Goal: Transaction & Acquisition: Purchase product/service

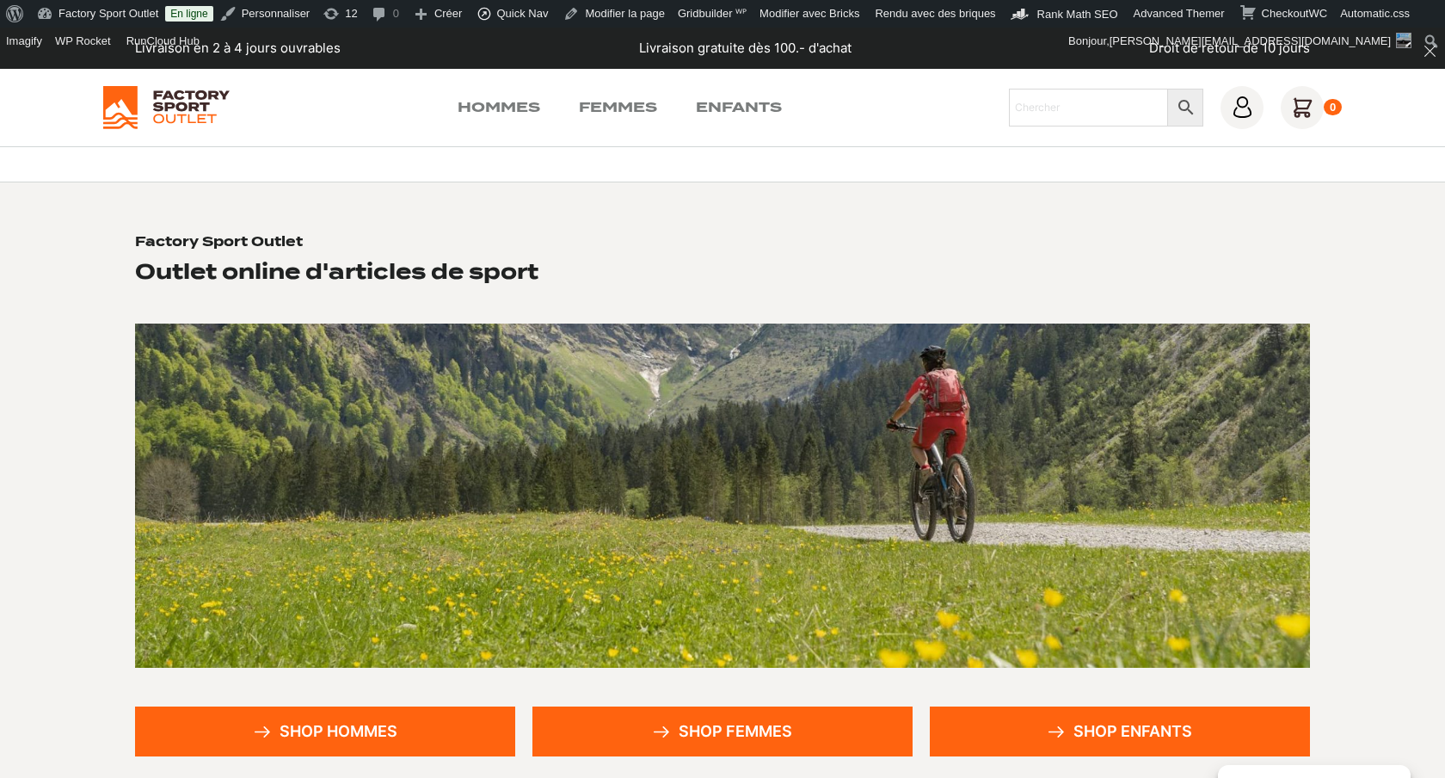
click at [401, 712] on link "Shop hommes" at bounding box center [325, 731] width 380 height 50
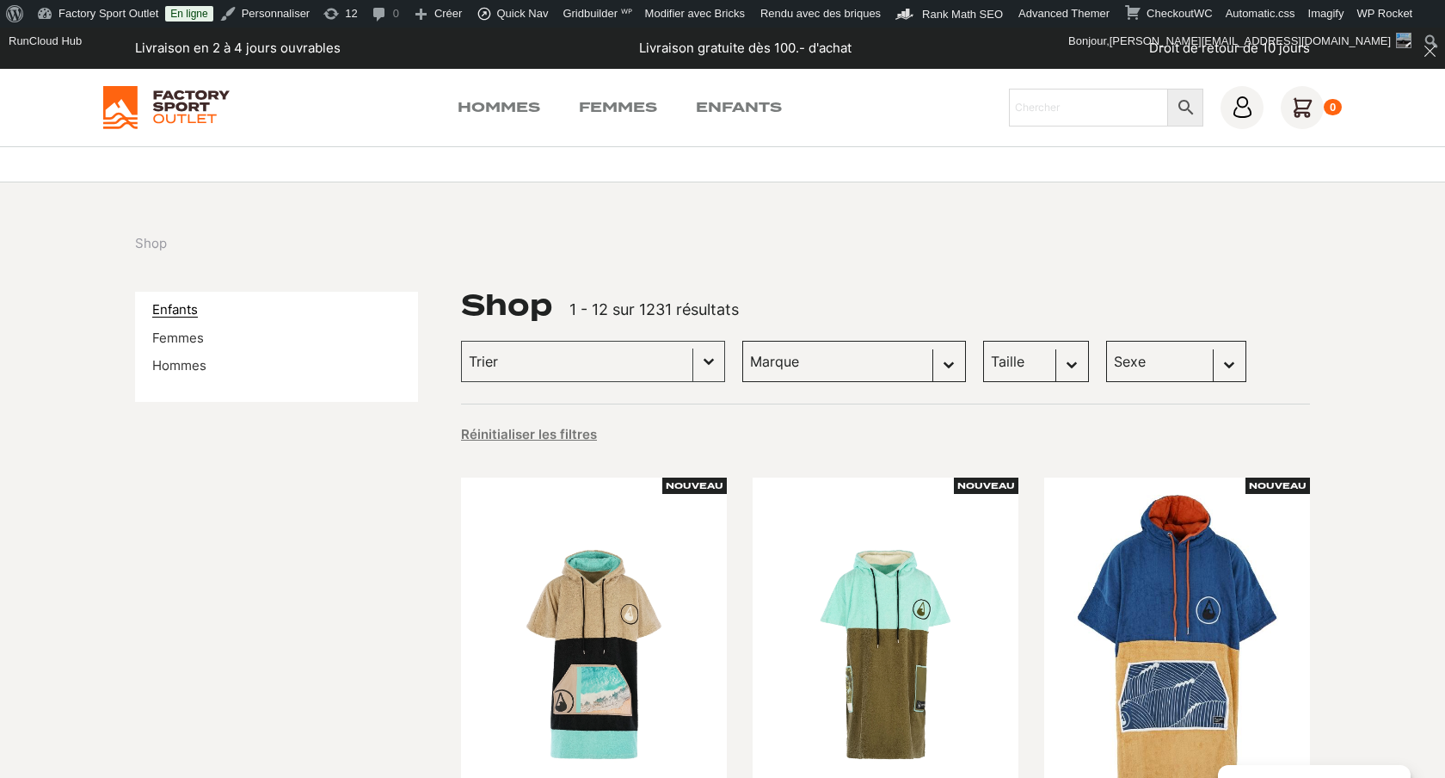
click at [163, 301] on link "Enfants" at bounding box center [175, 309] width 46 height 16
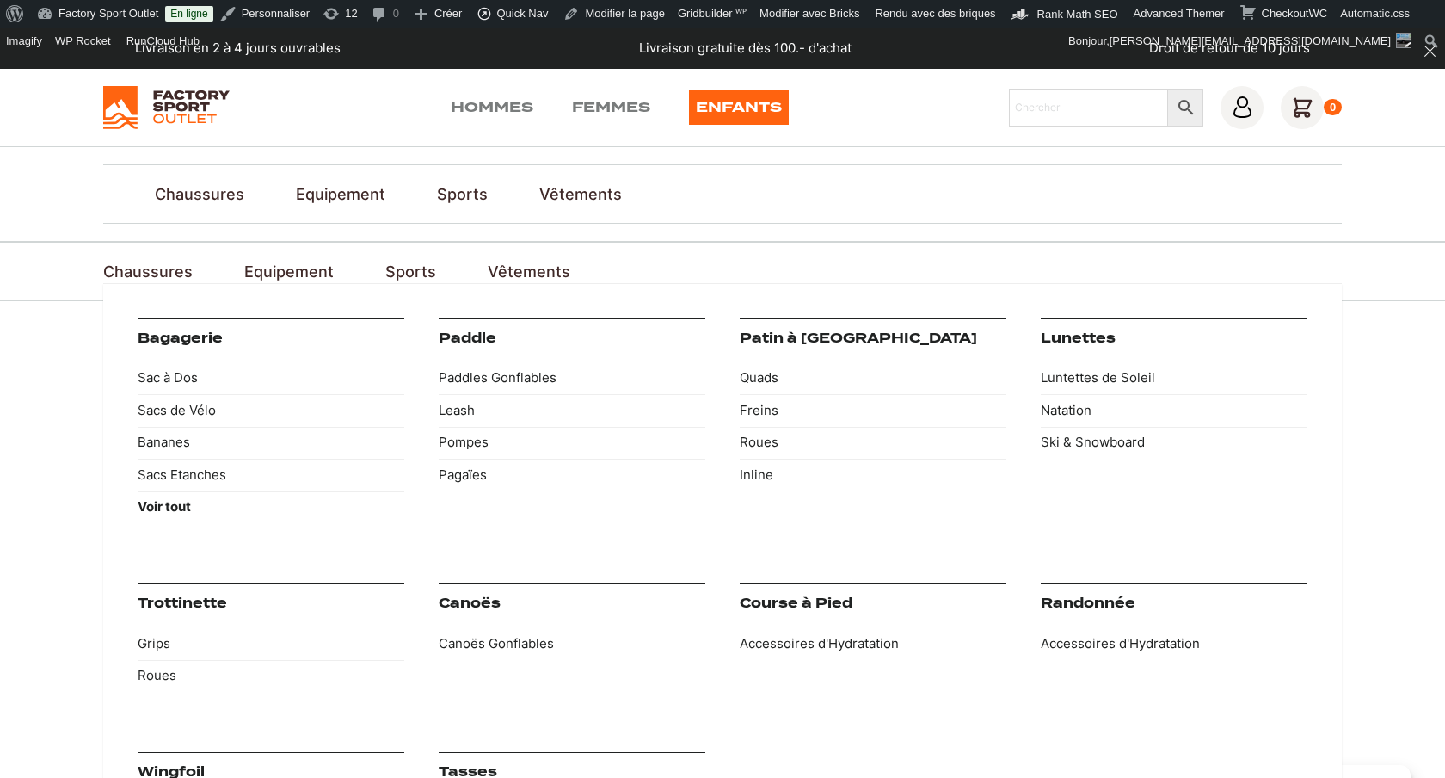
click at [304, 260] on link "Equipement" at bounding box center [288, 271] width 89 height 23
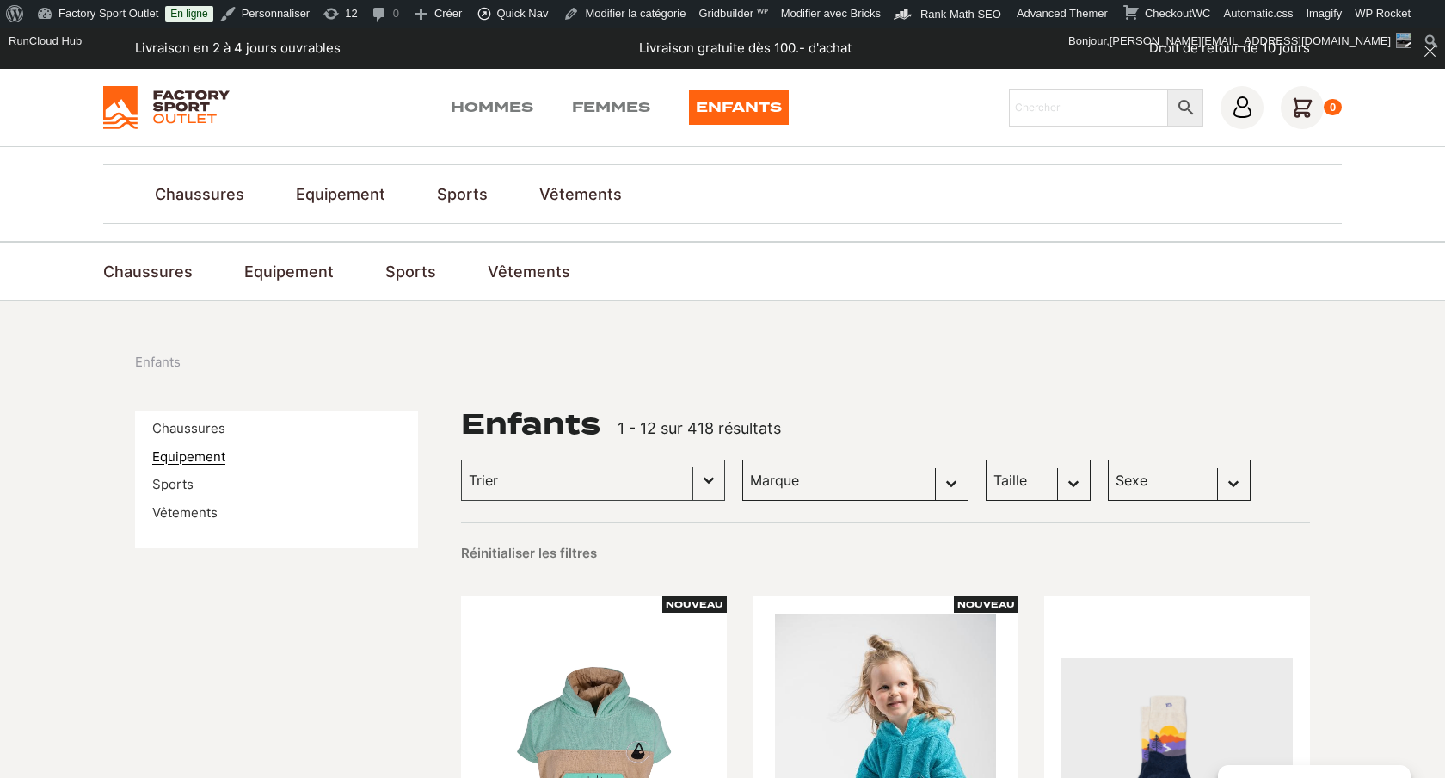
click at [198, 448] on link "Equipement" at bounding box center [188, 456] width 73 height 16
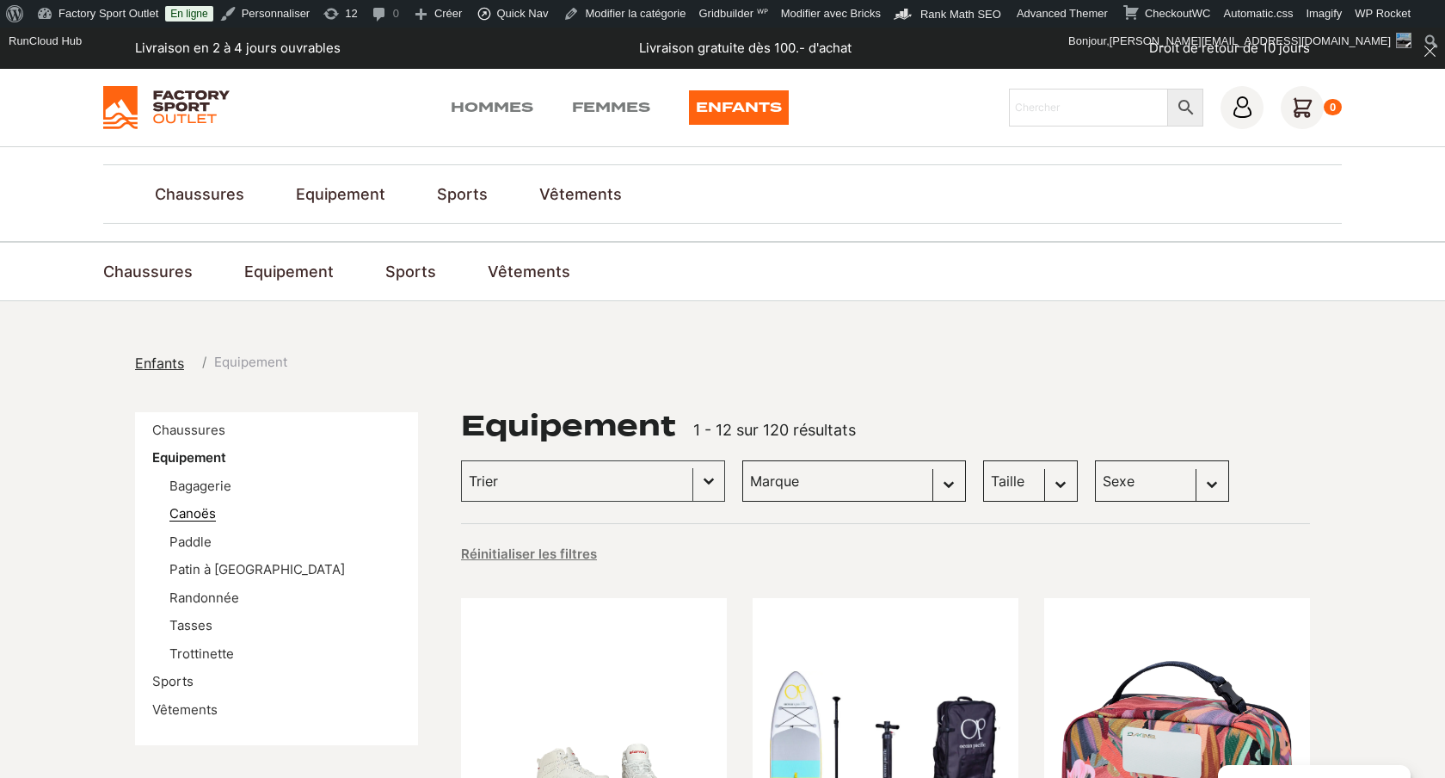
click at [203, 505] on link "Canoës" at bounding box center [192, 513] width 46 height 16
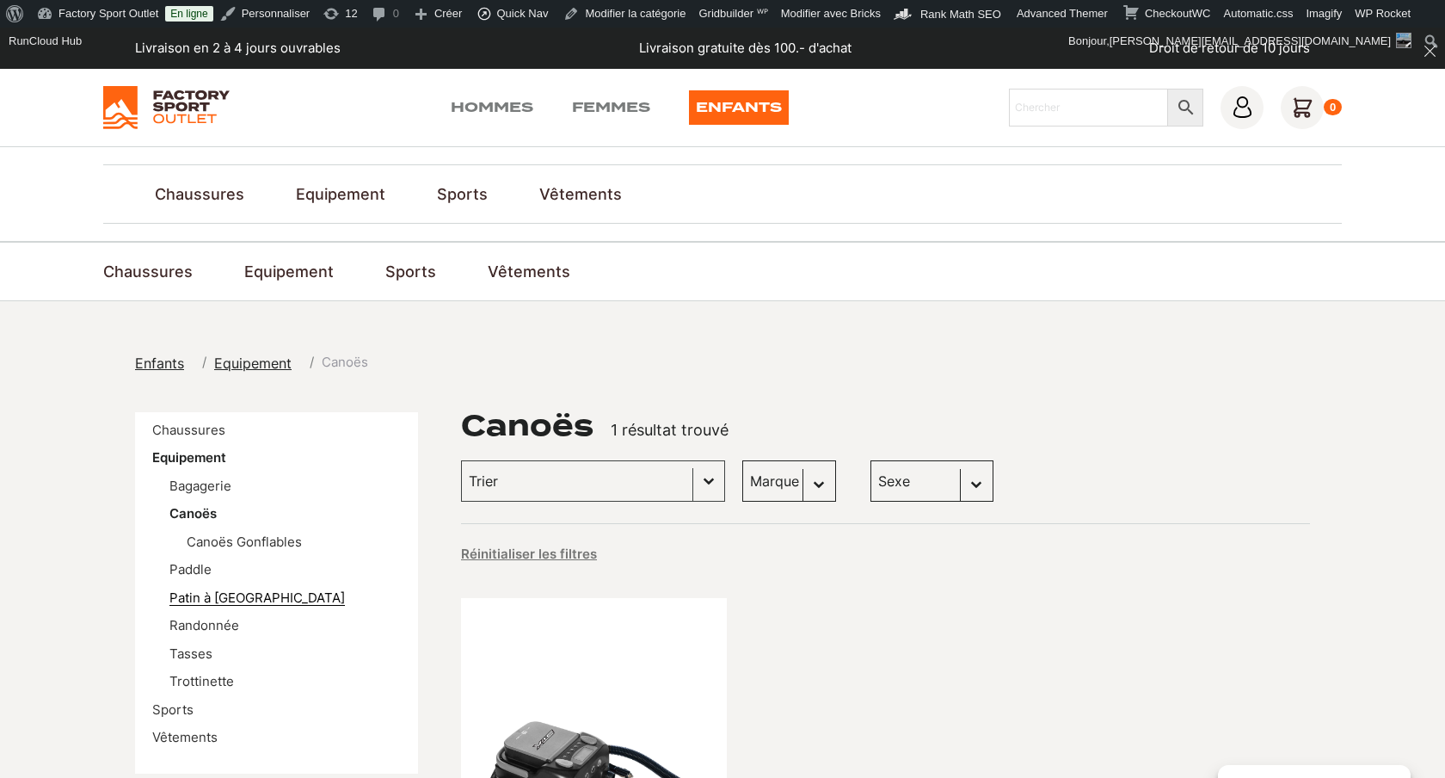
click at [254, 589] on link "Patin à [GEOGRAPHIC_DATA]" at bounding box center [256, 597] width 175 height 16
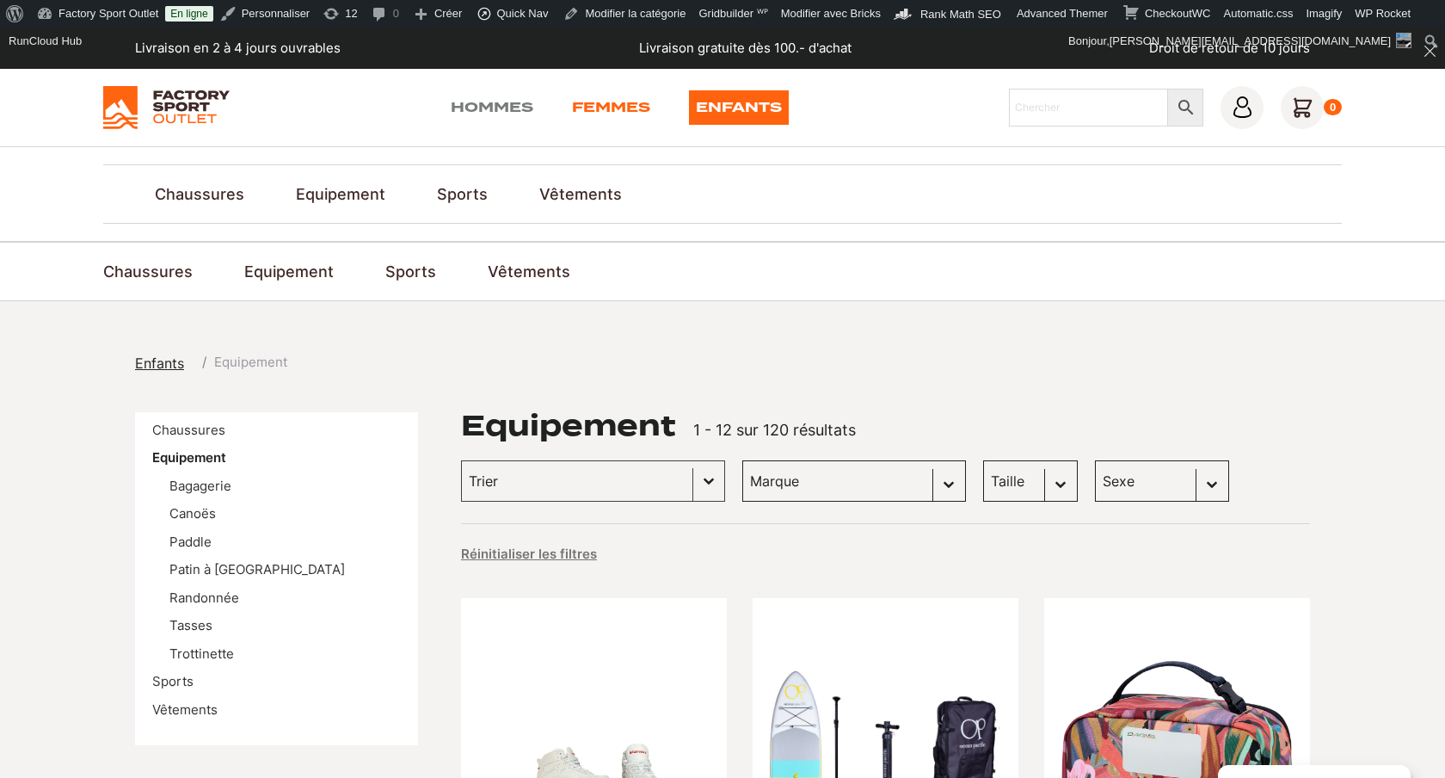
click at [601, 108] on link "Femmes" at bounding box center [611, 107] width 78 height 34
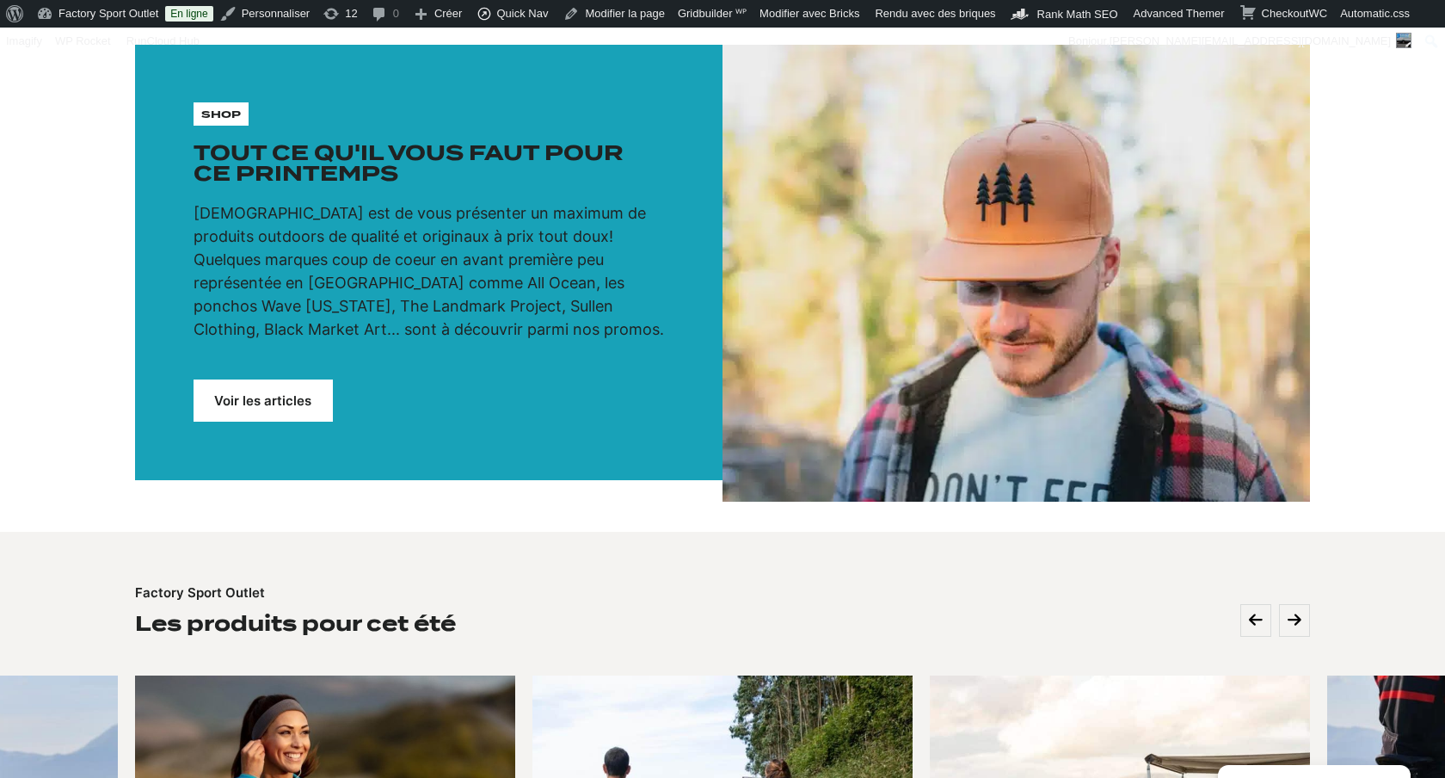
scroll to position [70, 0]
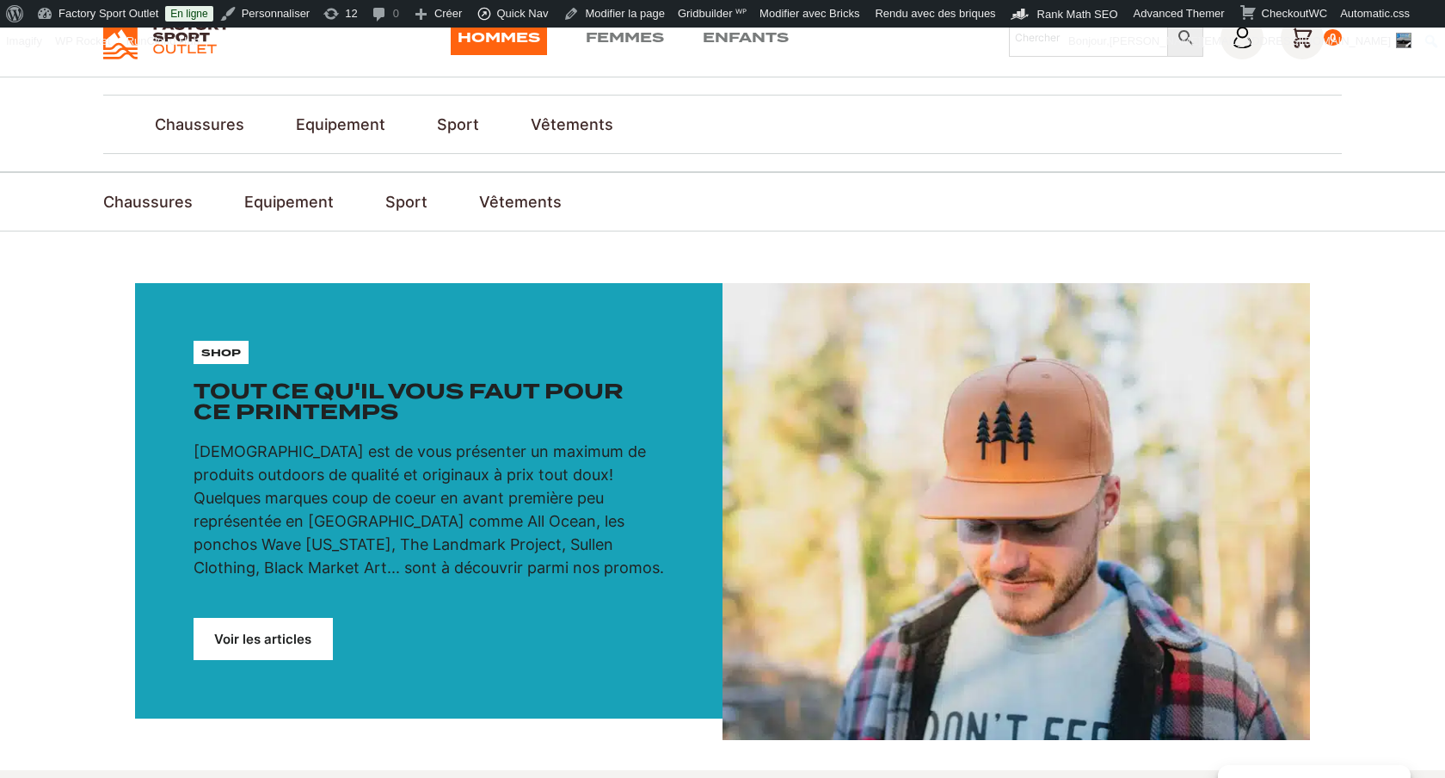
click at [285, 618] on link "Voir les articles" at bounding box center [263, 639] width 139 height 42
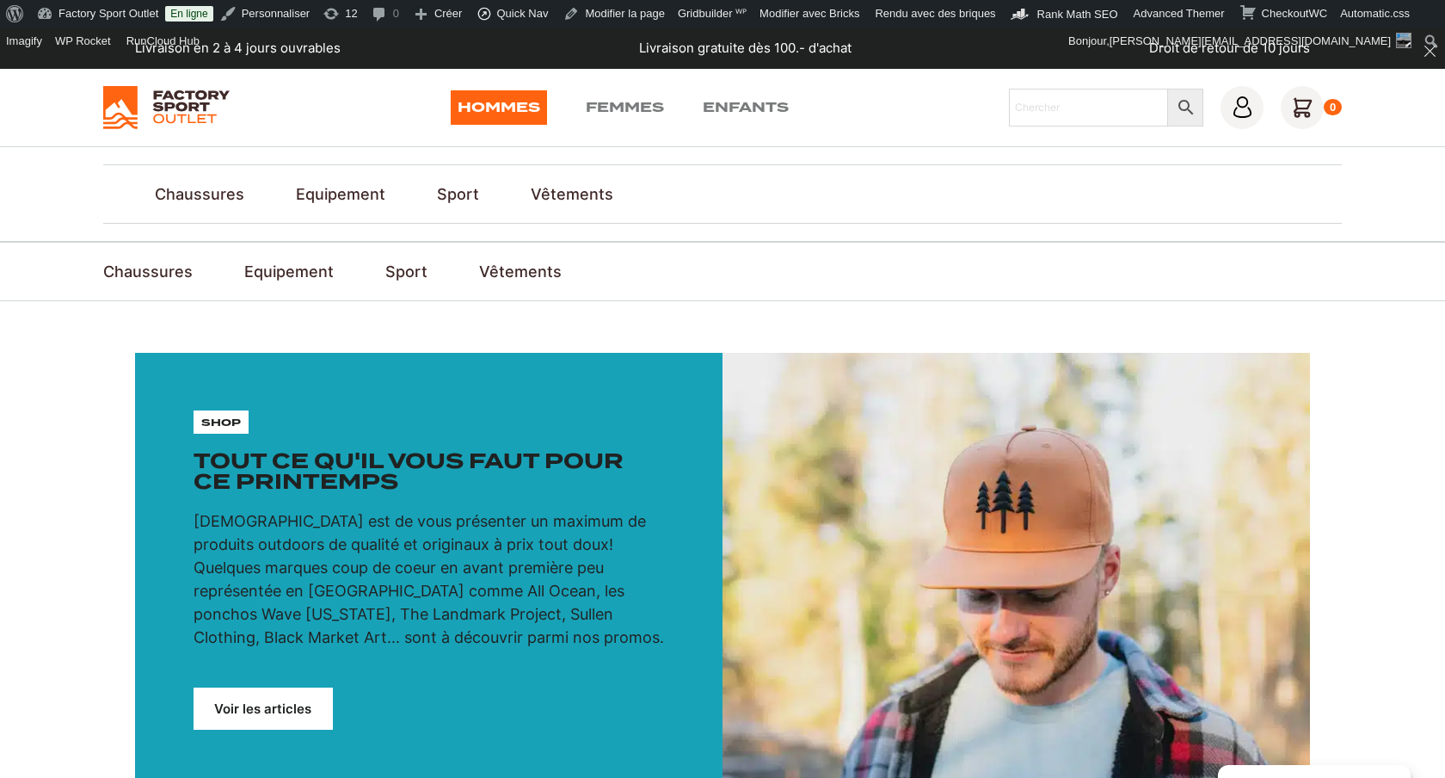
scroll to position [70, 0]
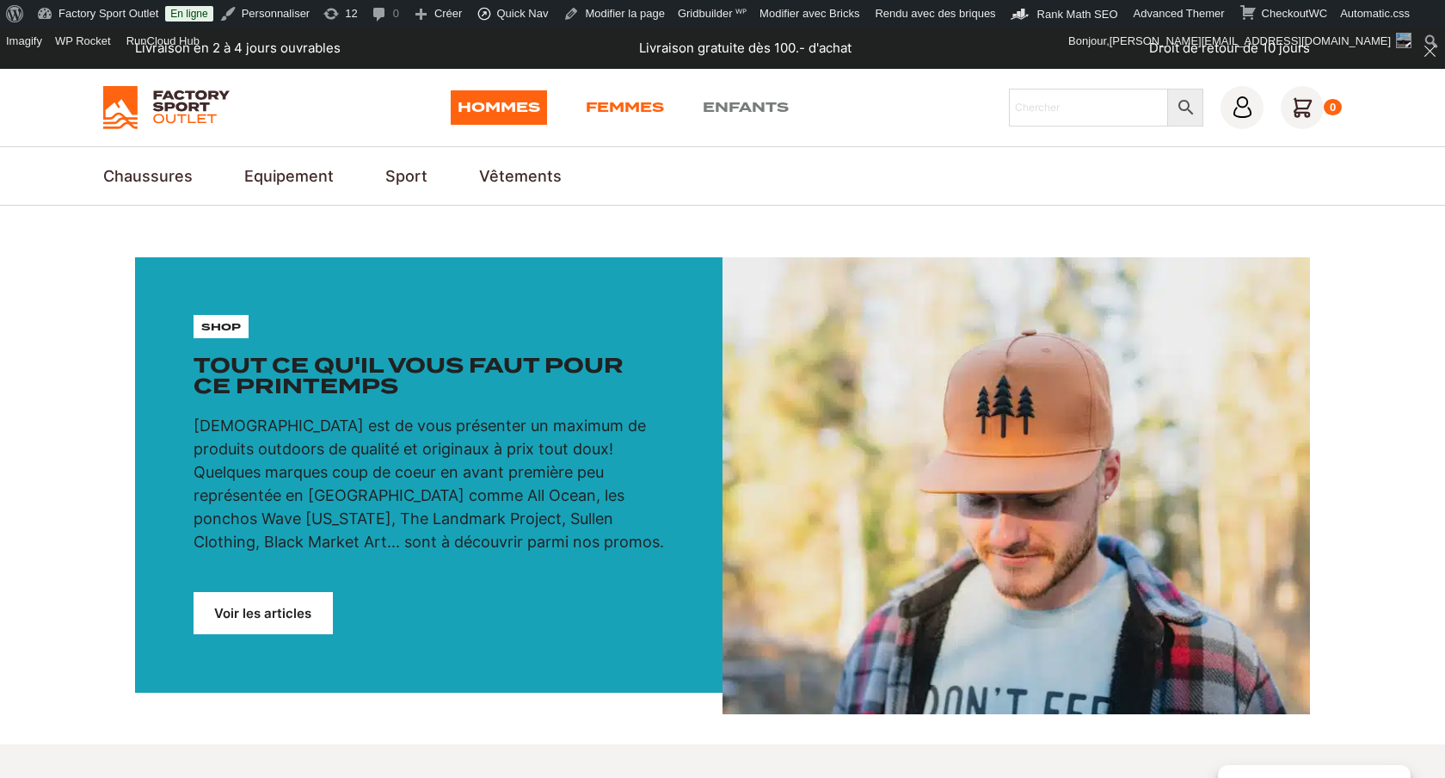
click at [636, 105] on link "Femmes" at bounding box center [625, 107] width 78 height 34
click at [733, 99] on link "Enfants" at bounding box center [746, 107] width 86 height 34
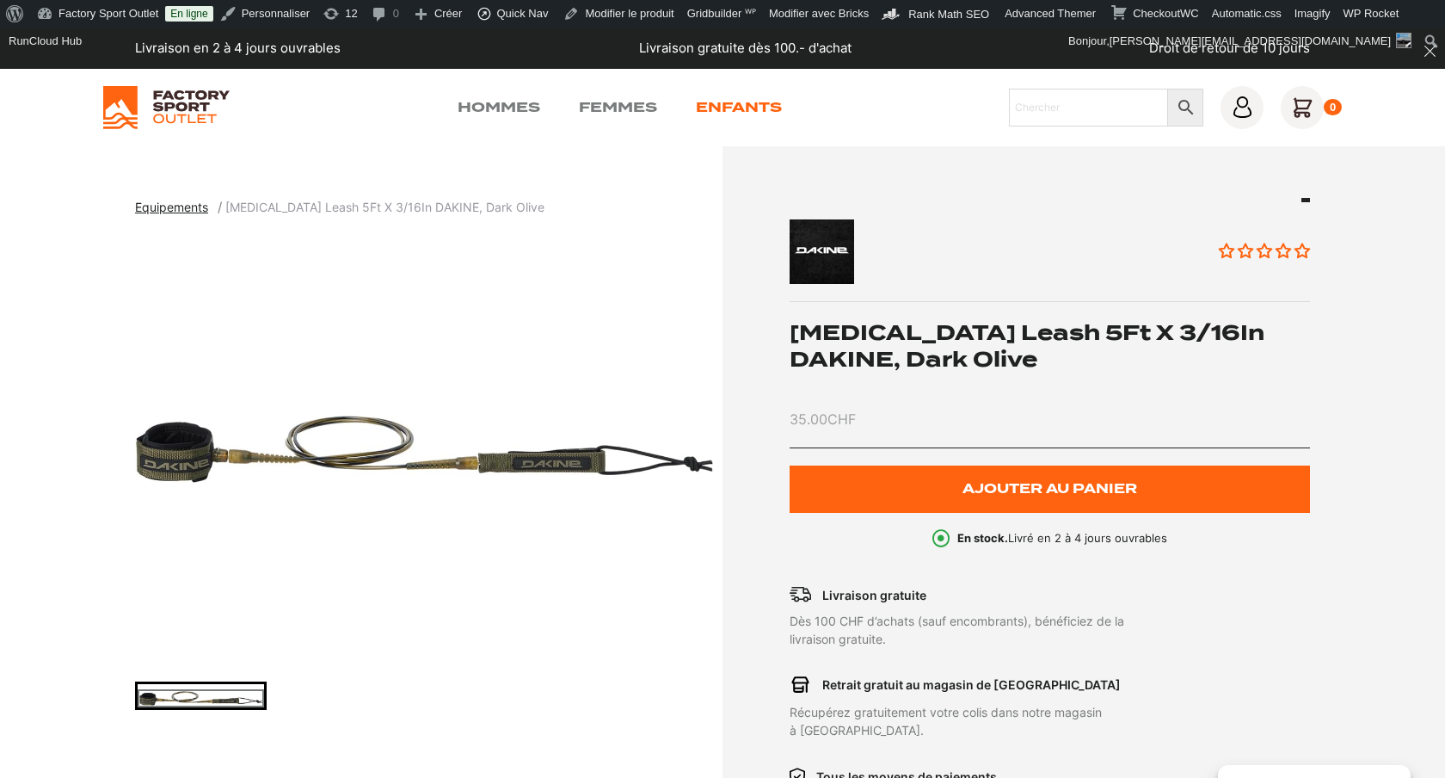
click at [747, 107] on link "Enfants" at bounding box center [739, 107] width 86 height 21
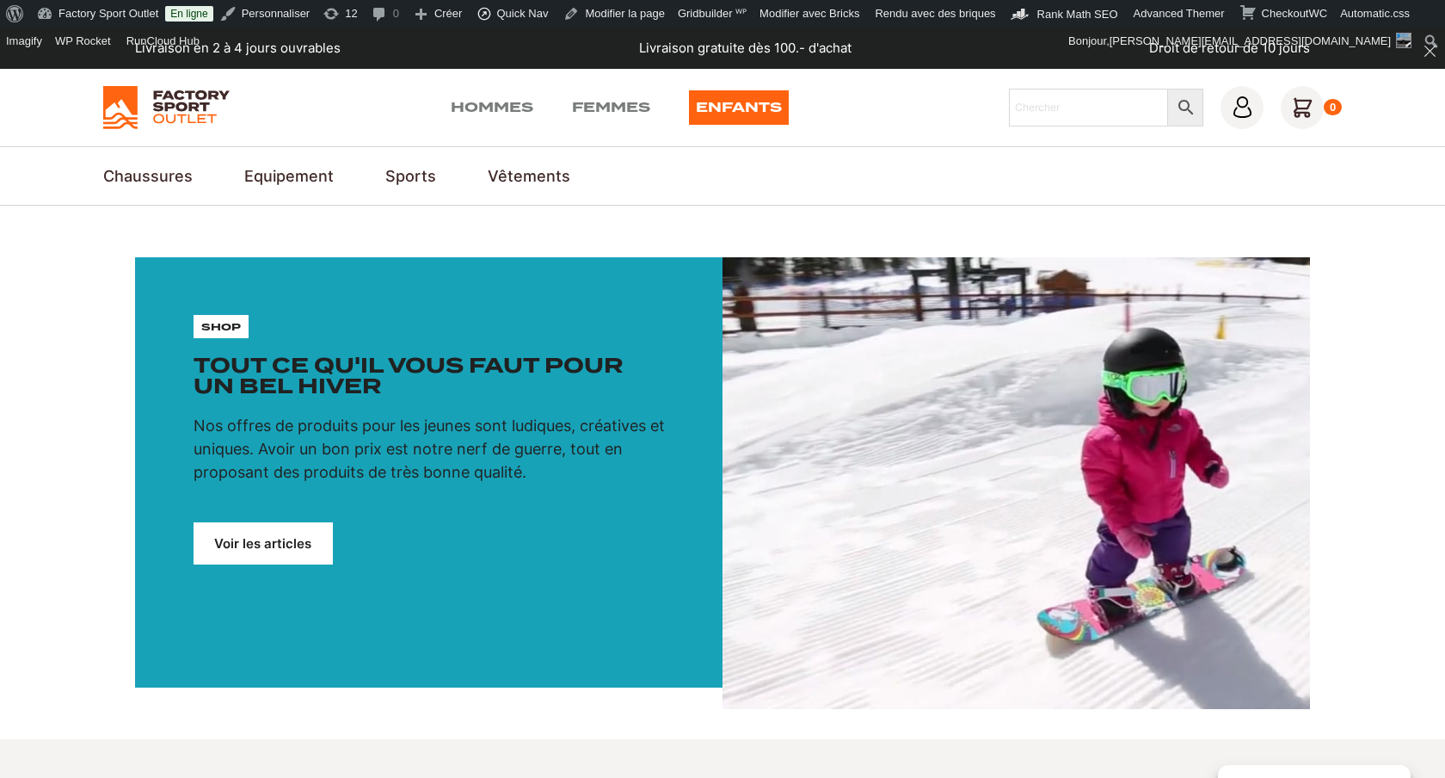
click at [277, 554] on link "Voir les articles" at bounding box center [263, 543] width 139 height 42
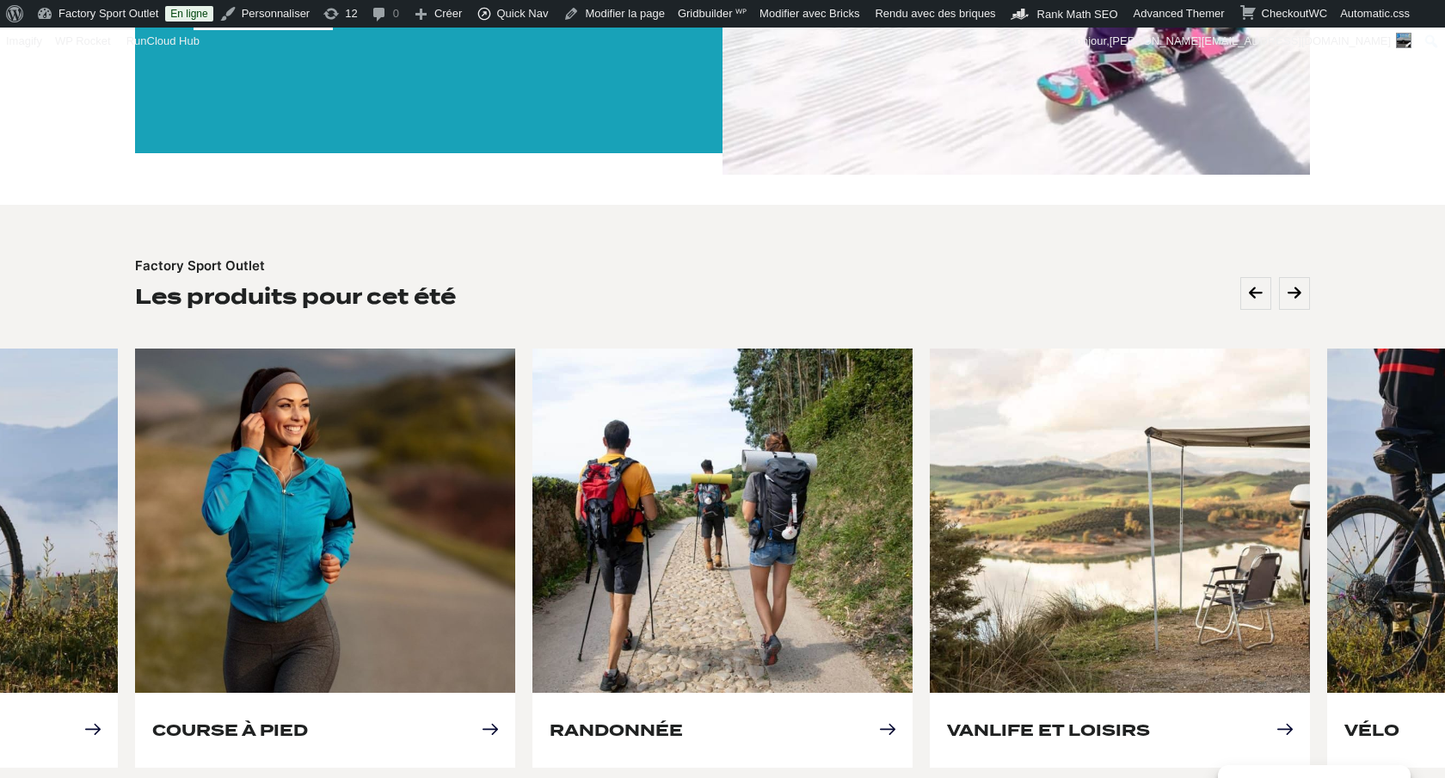
scroll to position [579, 0]
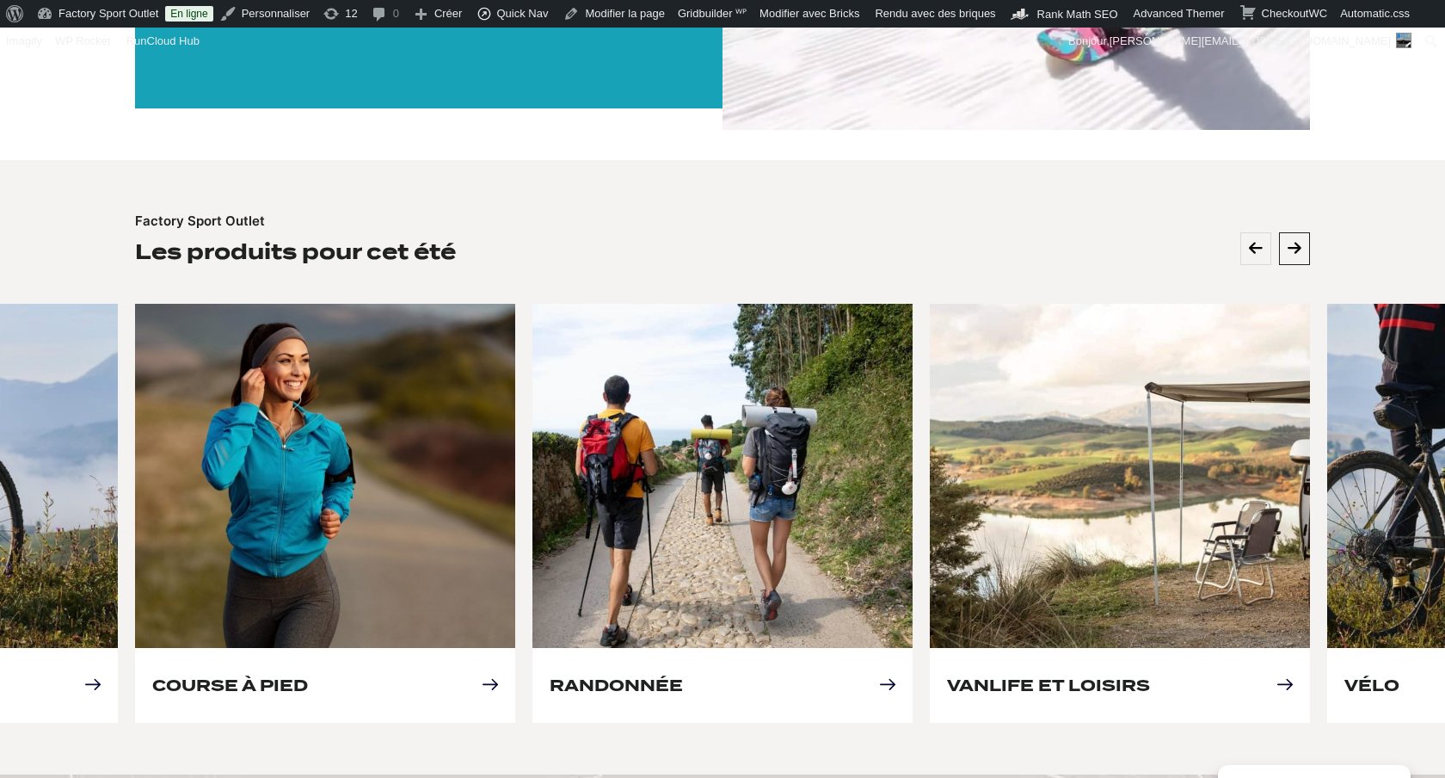
scroll to position [579, 0]
click at [1293, 242] on icon at bounding box center [1295, 248] width 14 height 15
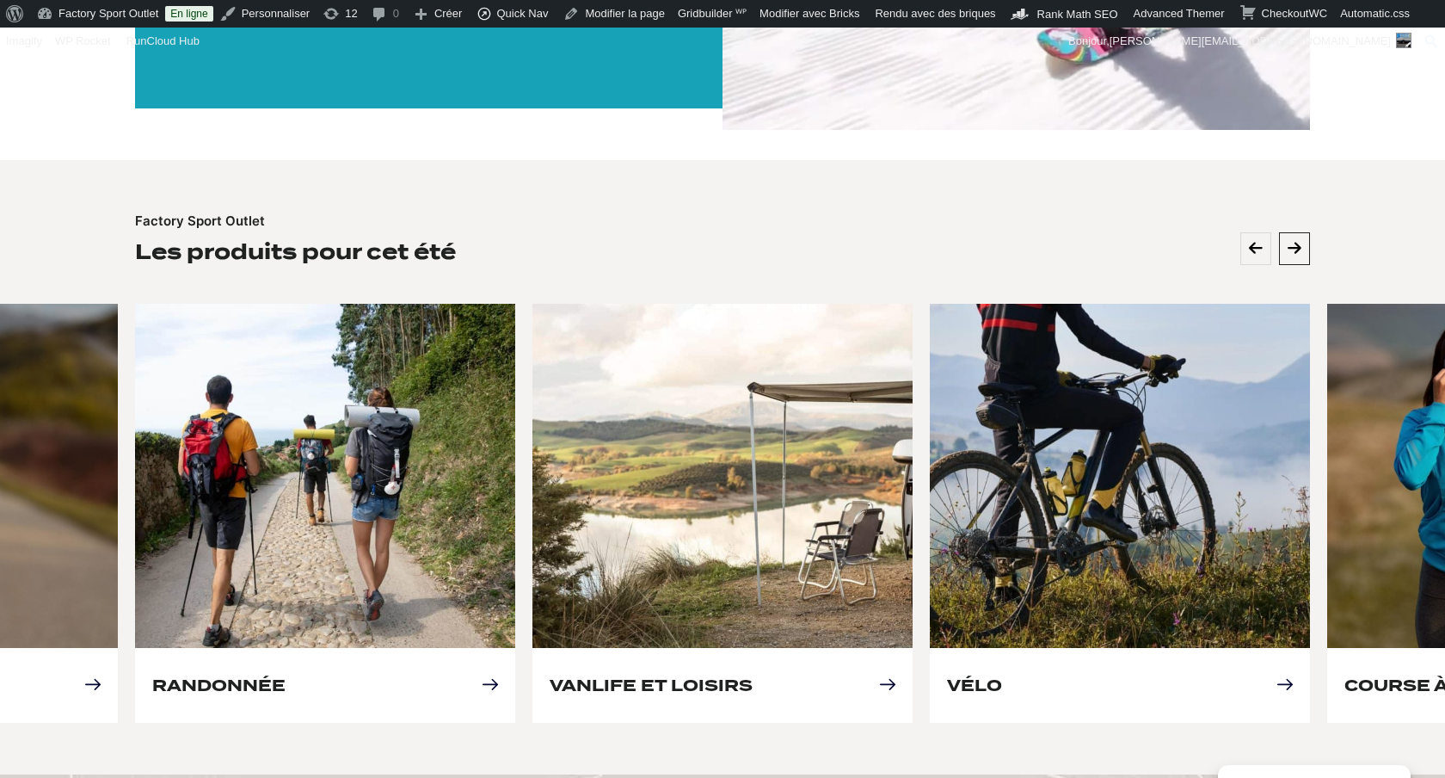
click at [1293, 242] on icon at bounding box center [1295, 248] width 14 height 15
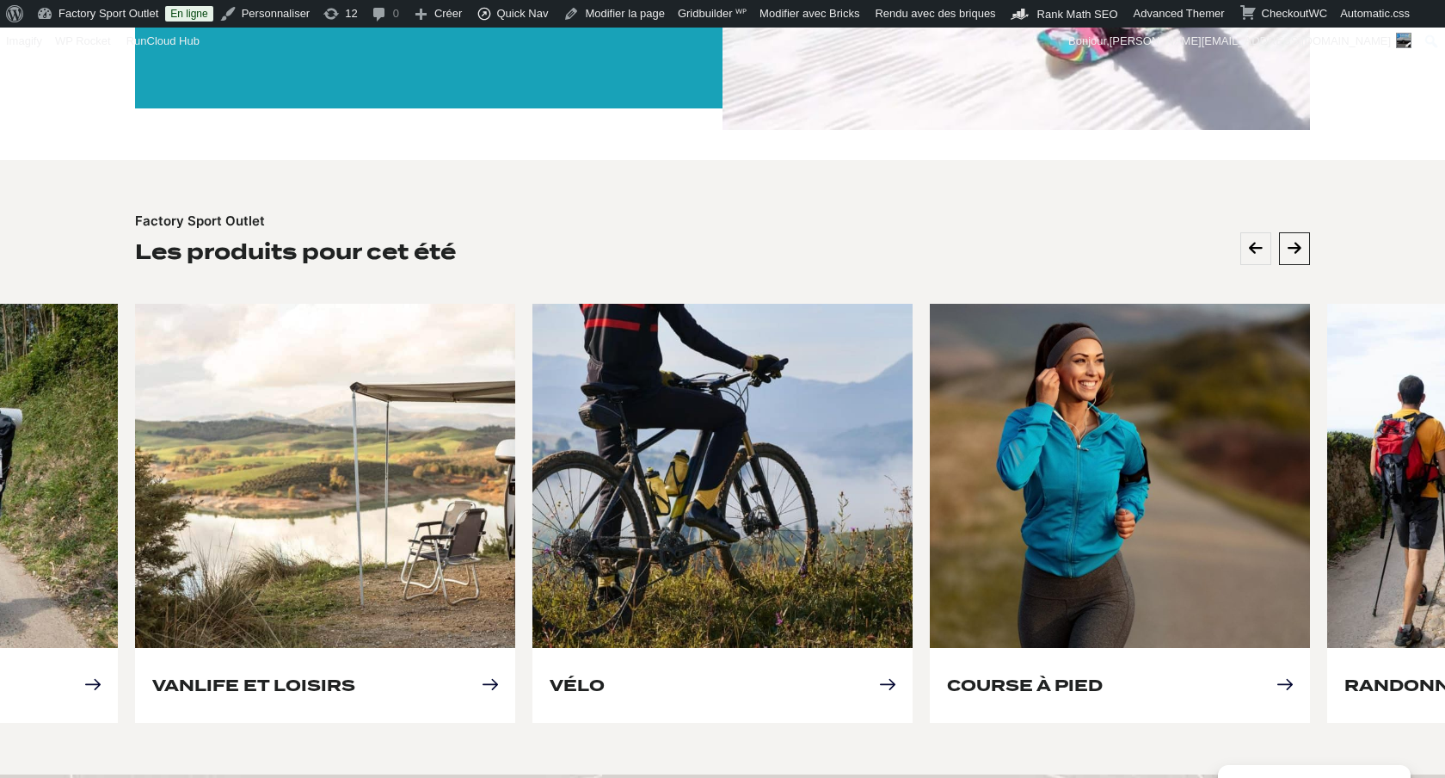
click at [1293, 242] on icon at bounding box center [1295, 248] width 14 height 15
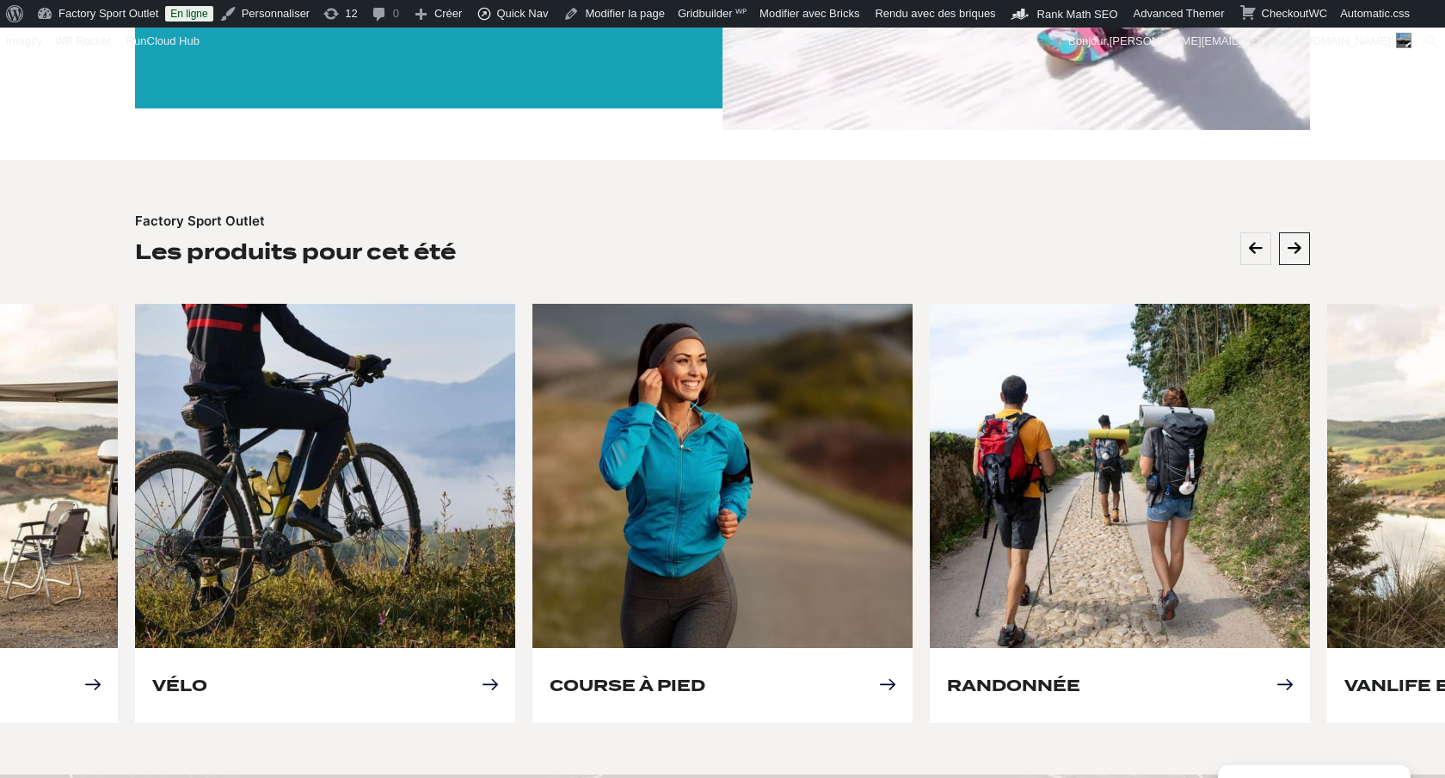
click at [1293, 242] on icon at bounding box center [1295, 248] width 14 height 15
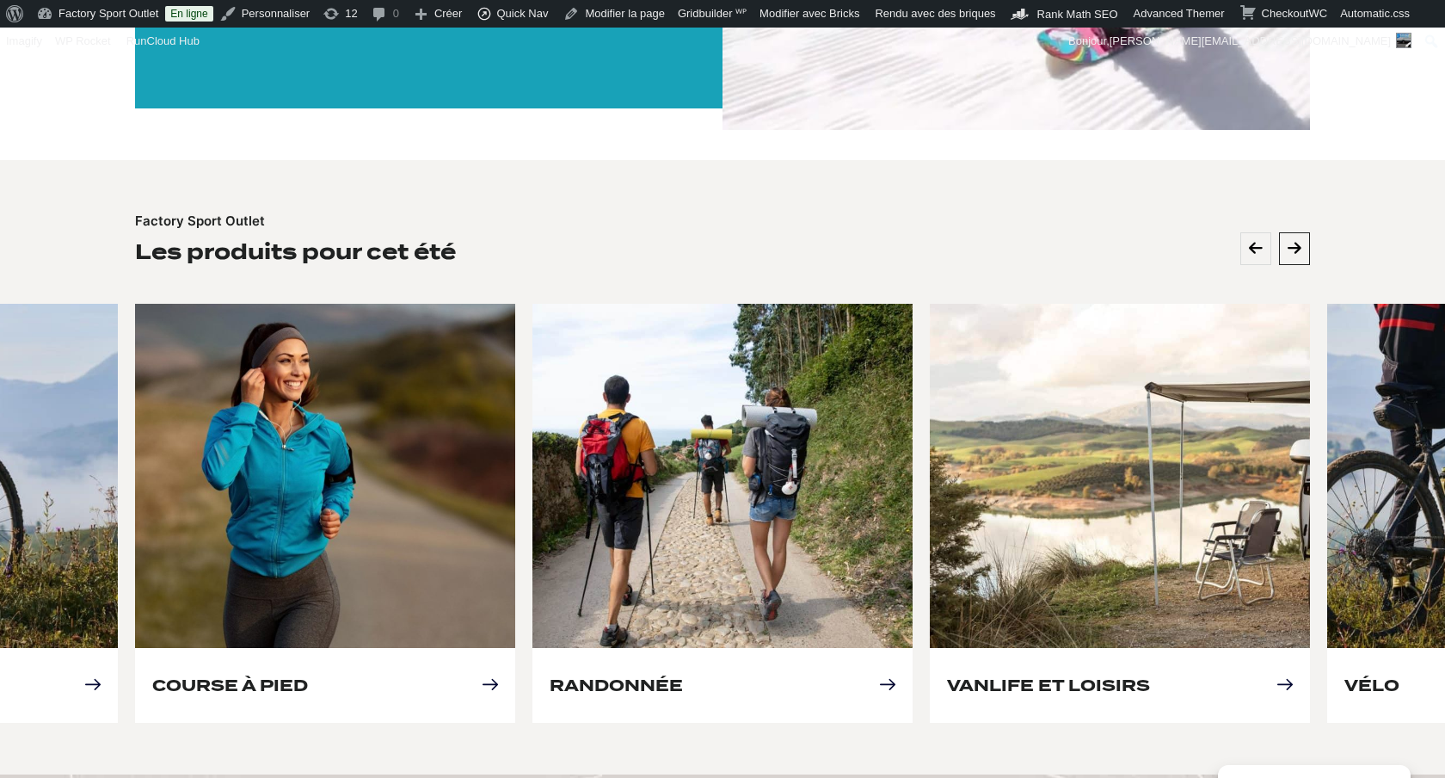
click at [1293, 242] on icon at bounding box center [1295, 248] width 14 height 15
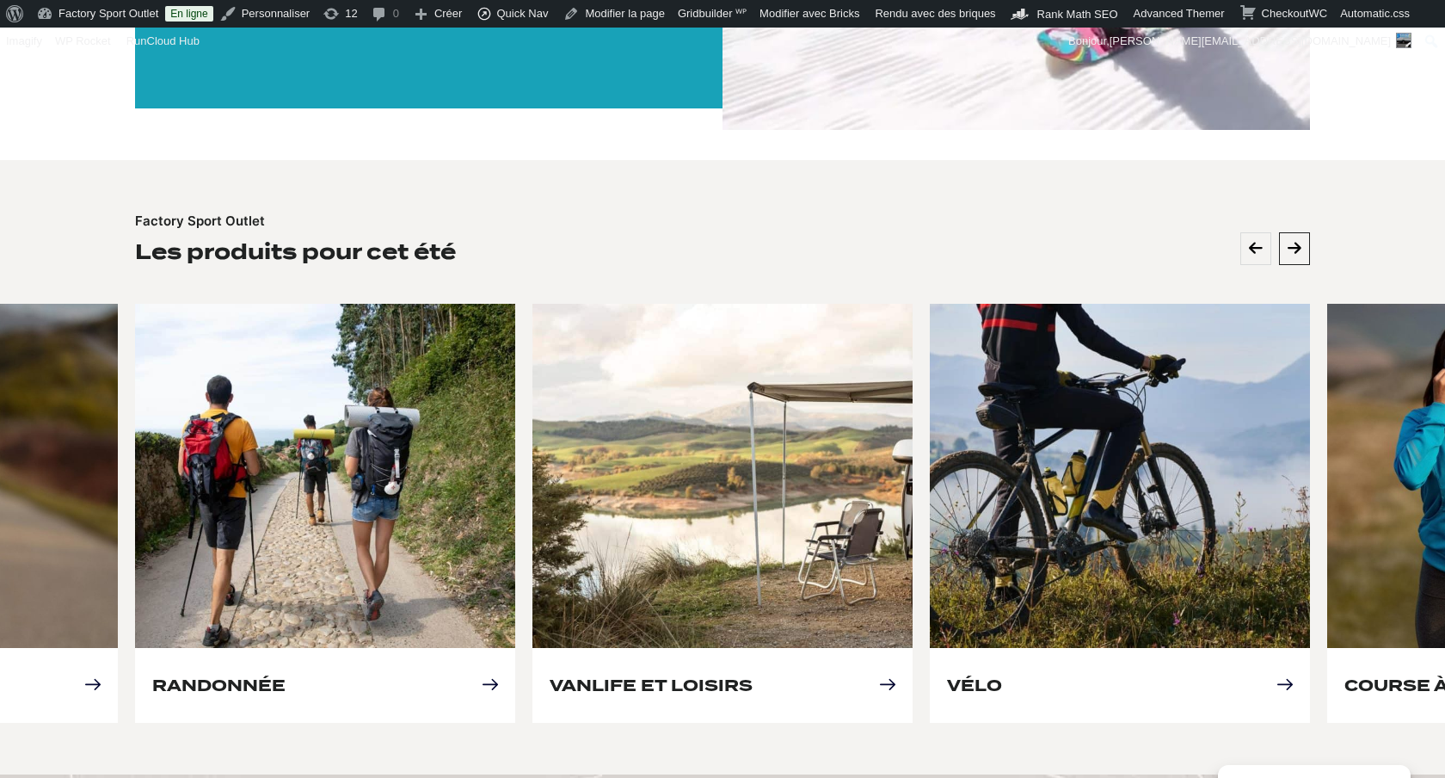
click at [1293, 242] on icon at bounding box center [1295, 248] width 14 height 15
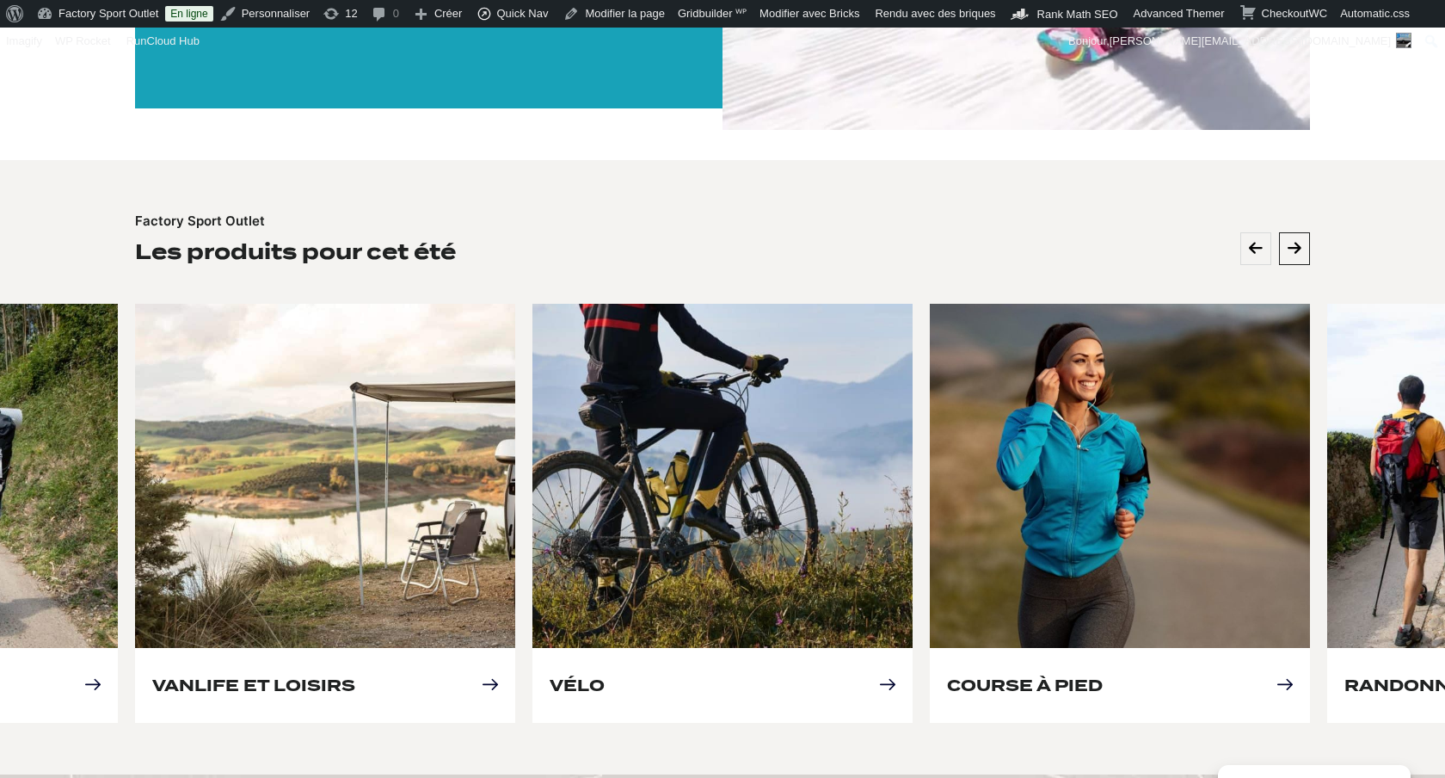
click at [1293, 242] on icon at bounding box center [1295, 248] width 14 height 15
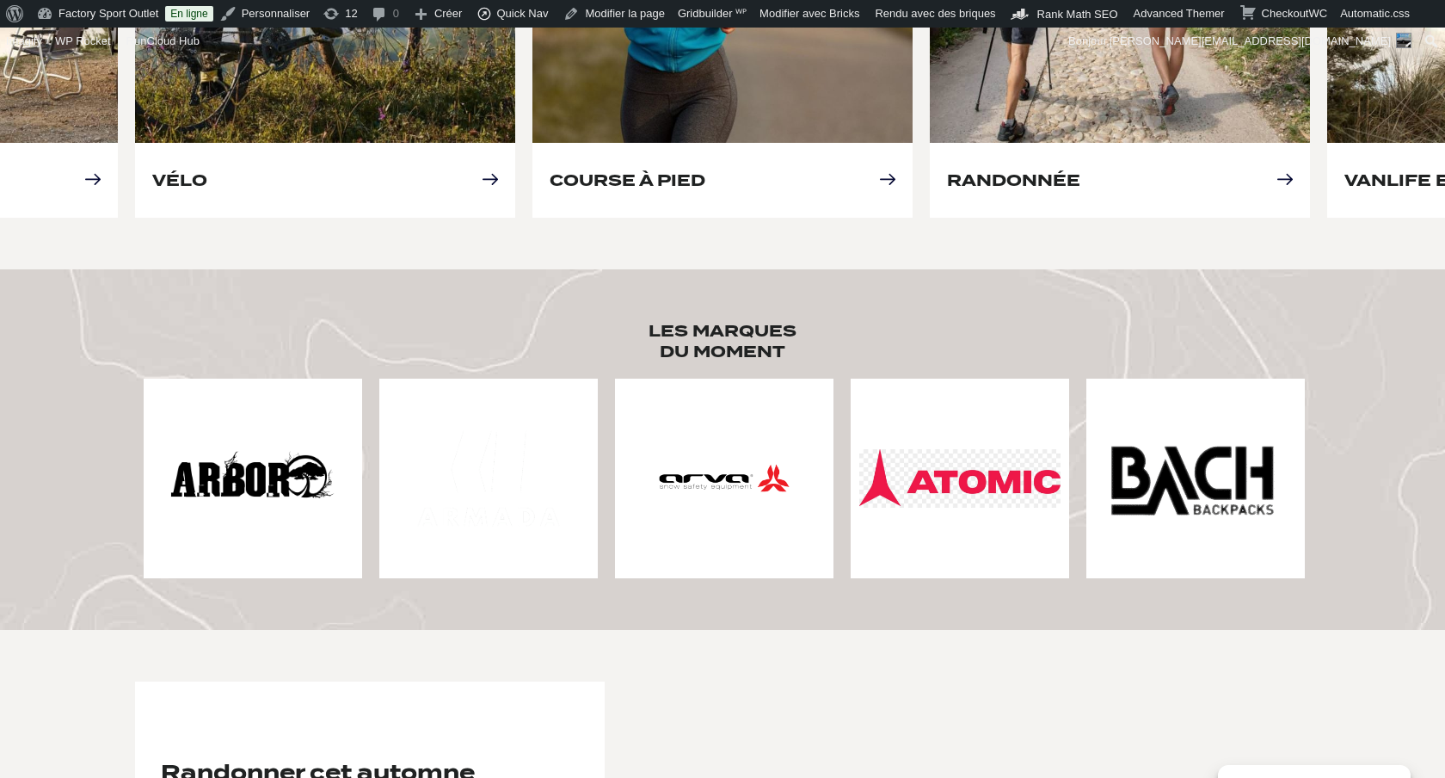
scroll to position [1087, 0]
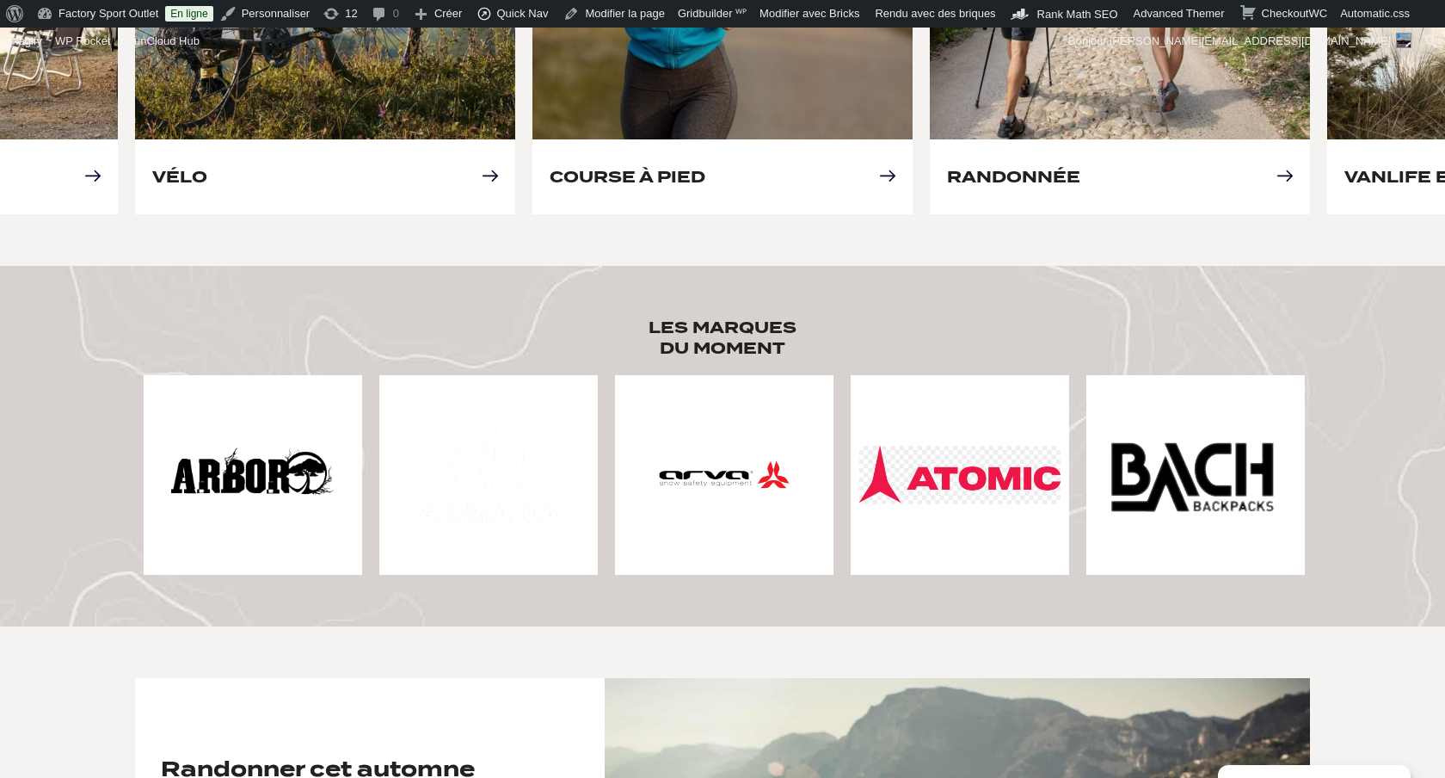
click at [252, 474] on img at bounding box center [252, 474] width 201 height 201
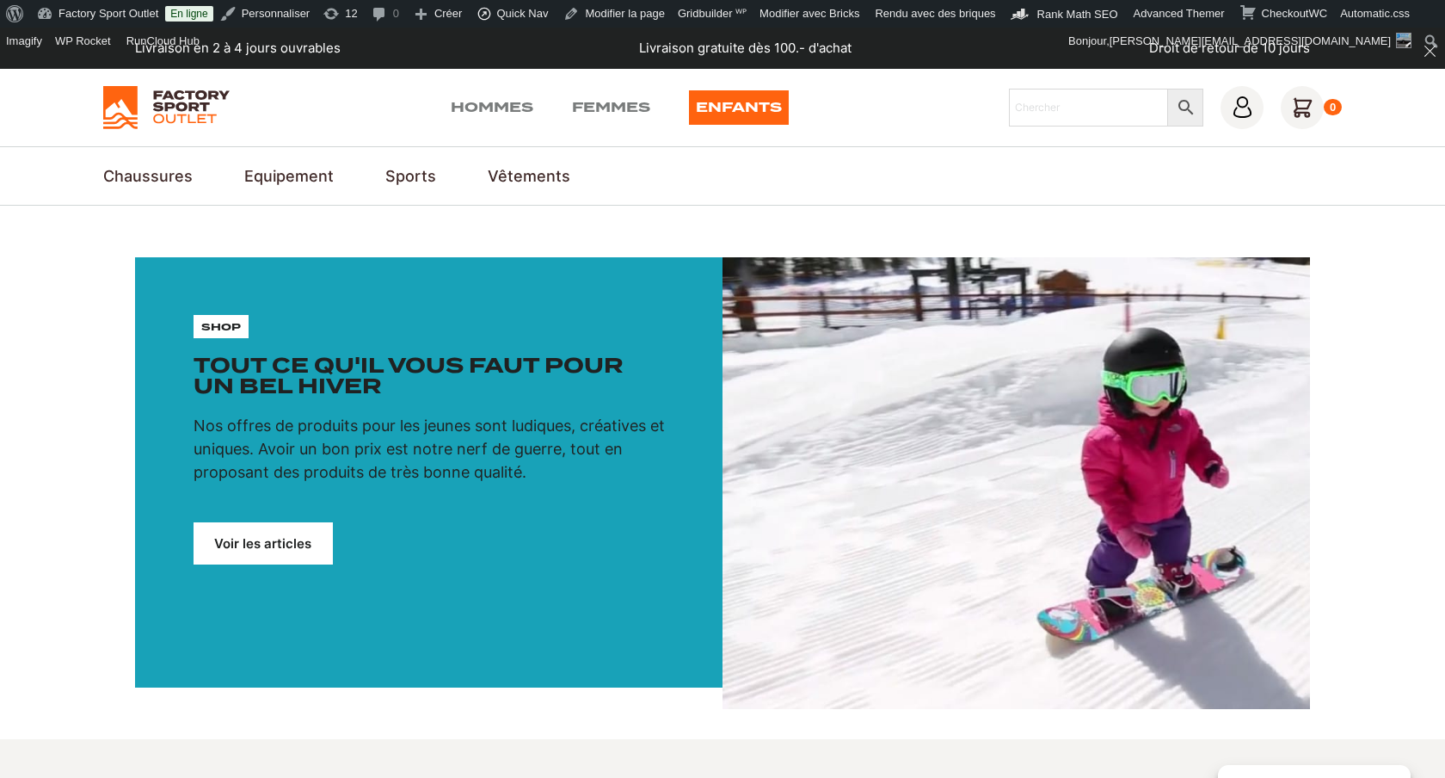
scroll to position [1087, 0]
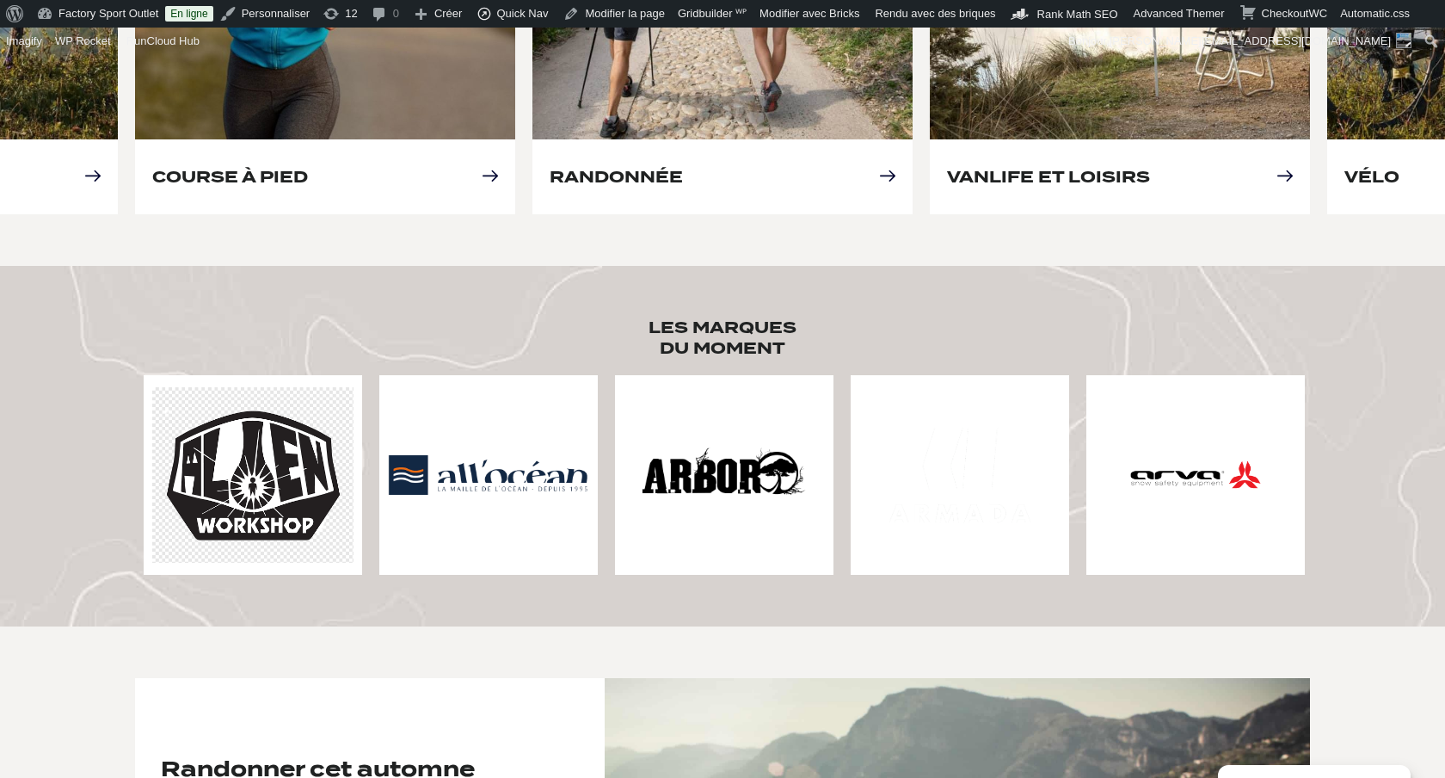
click at [963, 461] on img at bounding box center [959, 474] width 201 height 201
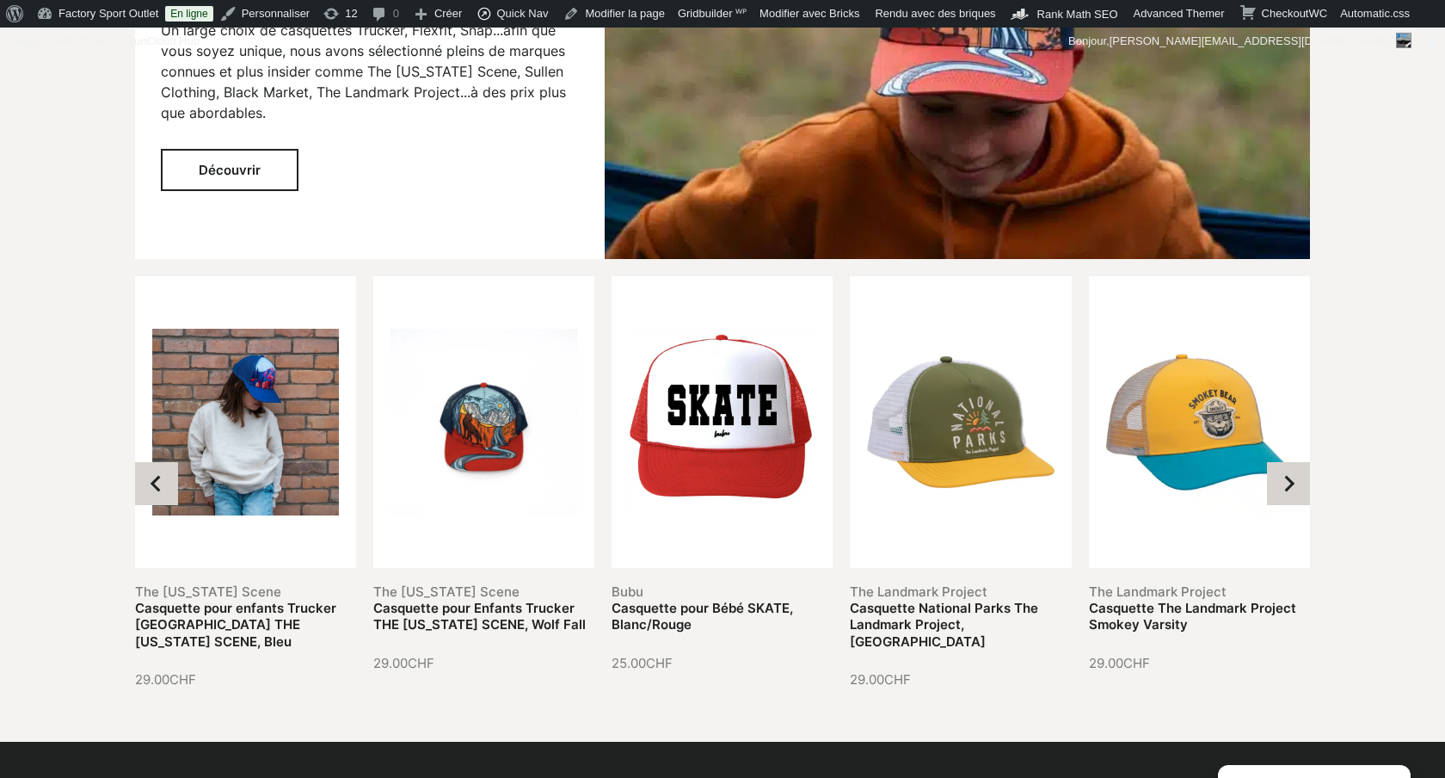
scroll to position [2753, 0]
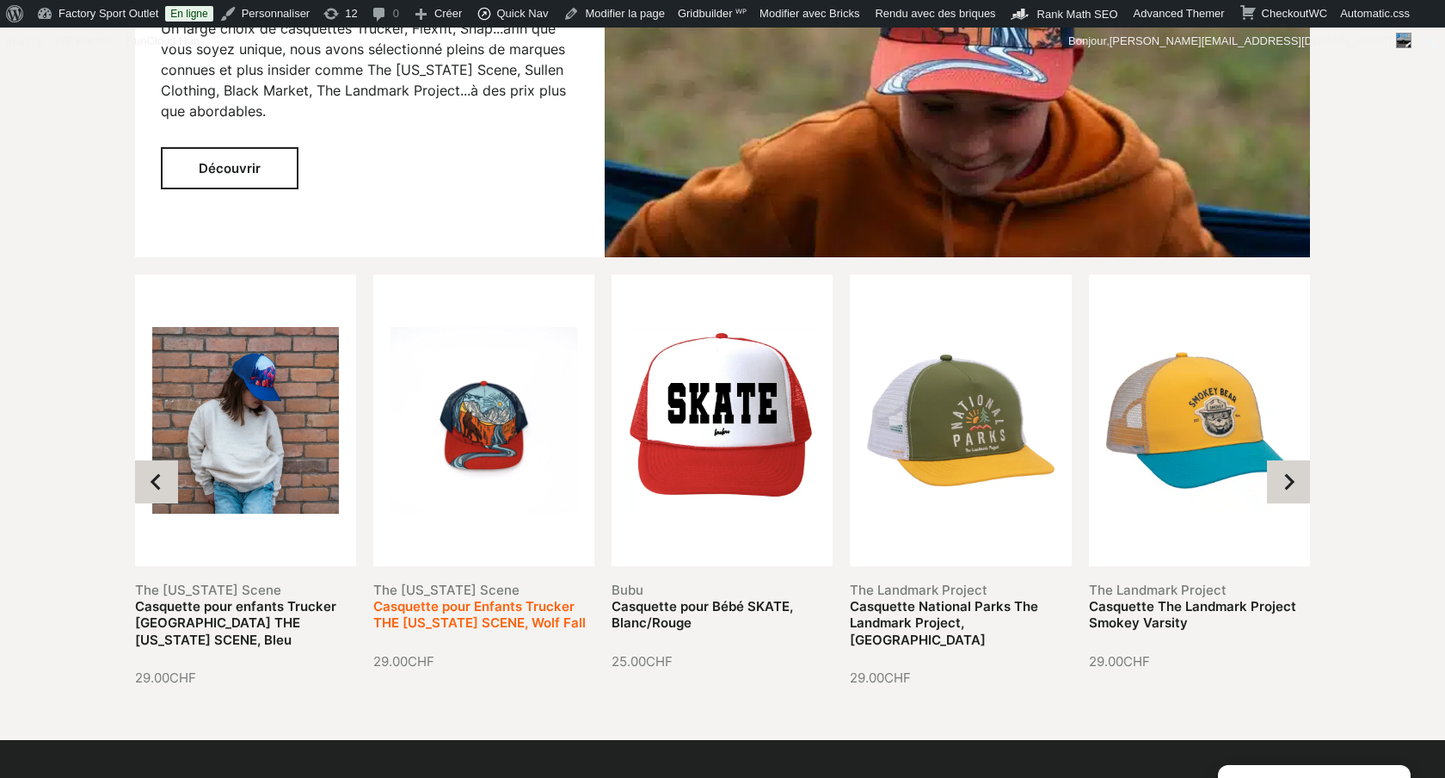
click at [506, 598] on link "Casquette pour Enfants Trucker THE [US_STATE] SCENE, Wolf Fall" at bounding box center [479, 615] width 212 height 34
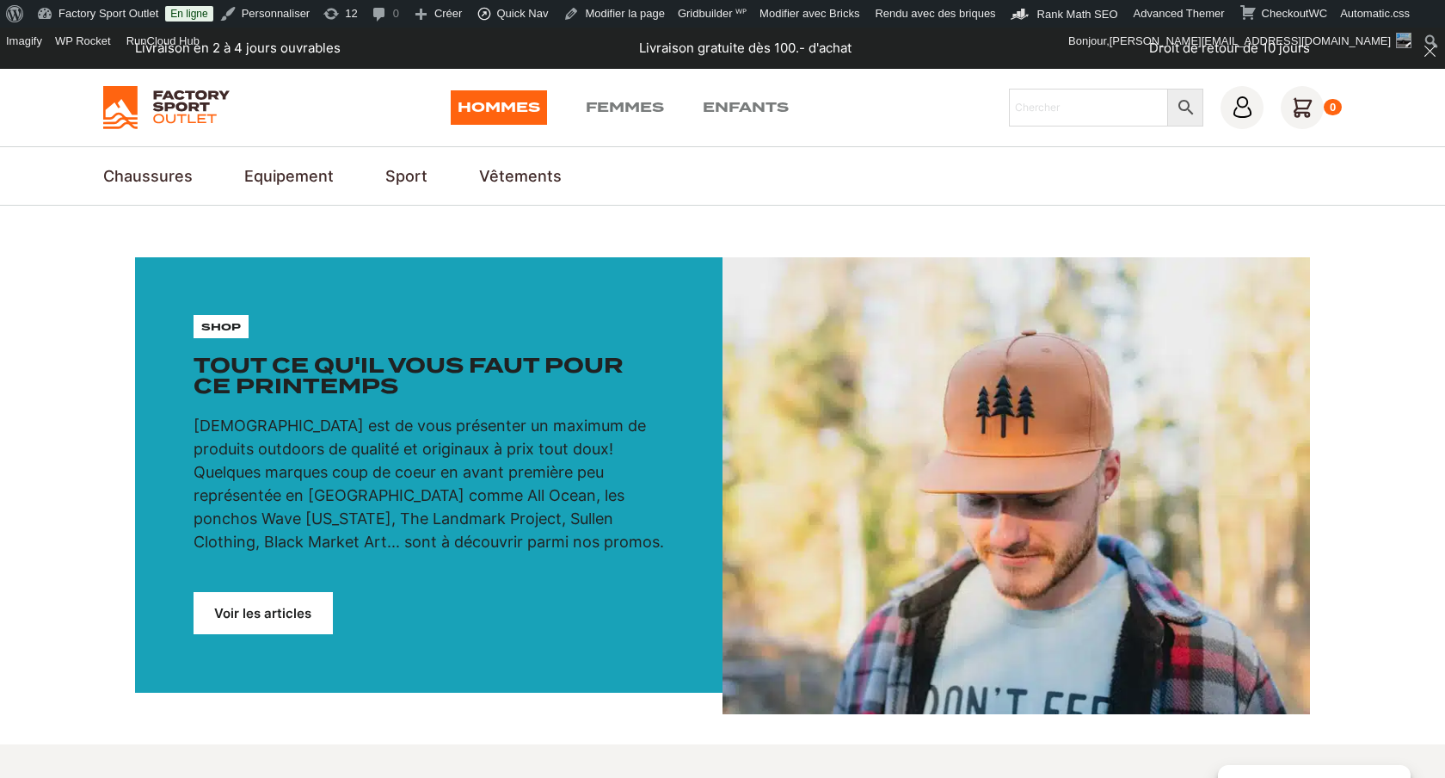
click at [267, 611] on link "Voir les articles" at bounding box center [263, 613] width 139 height 42
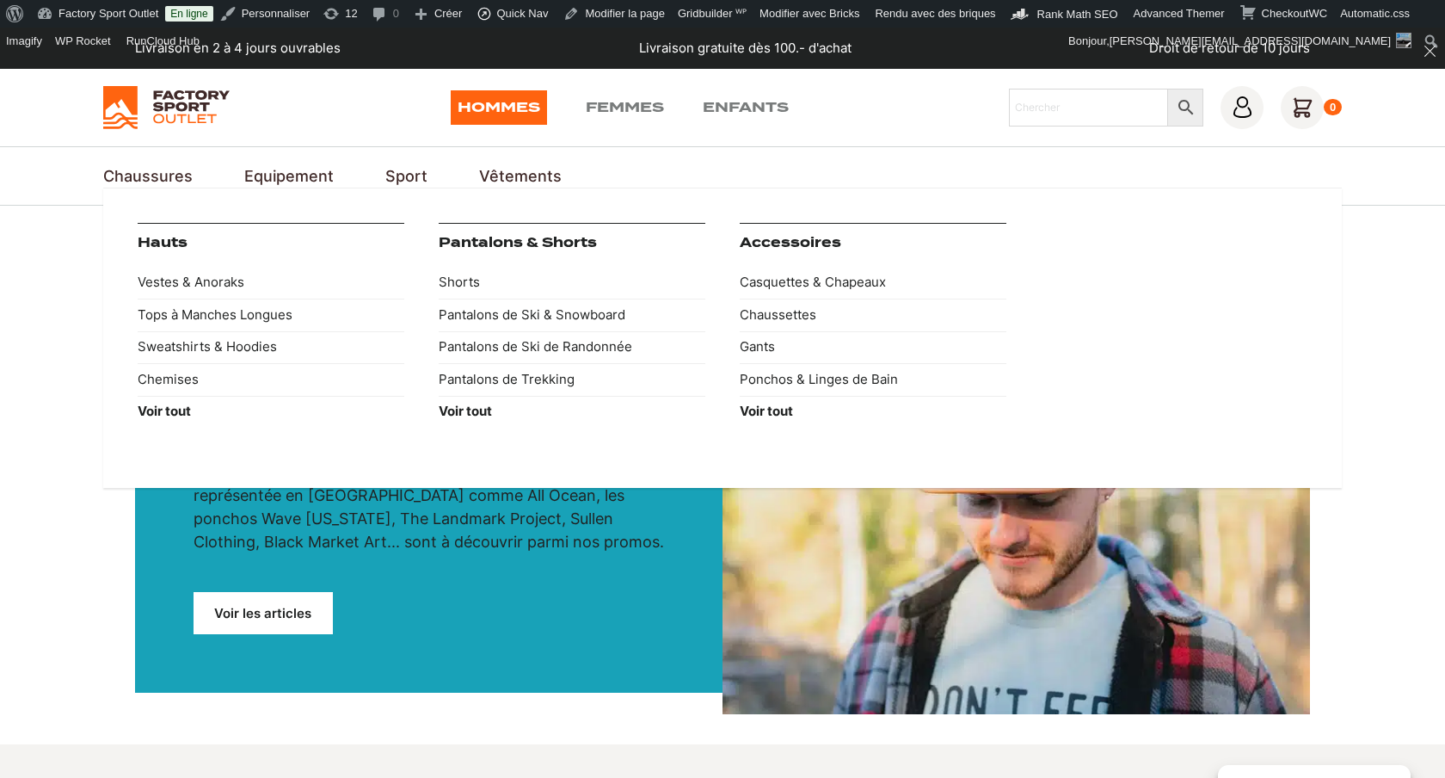
click at [529, 184] on link "Vêtements" at bounding box center [520, 175] width 83 height 23
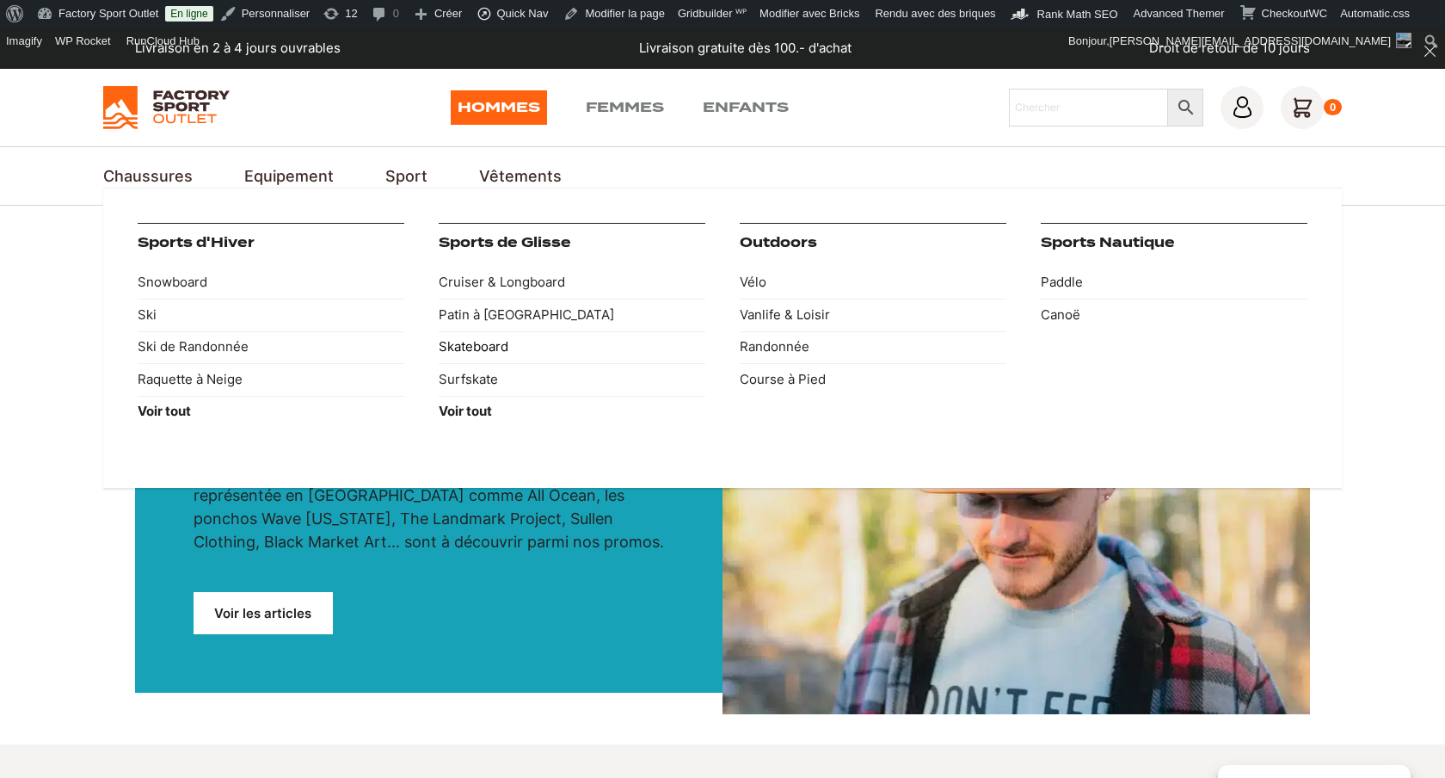
click at [475, 355] on link "Skateboard" at bounding box center [572, 347] width 267 height 33
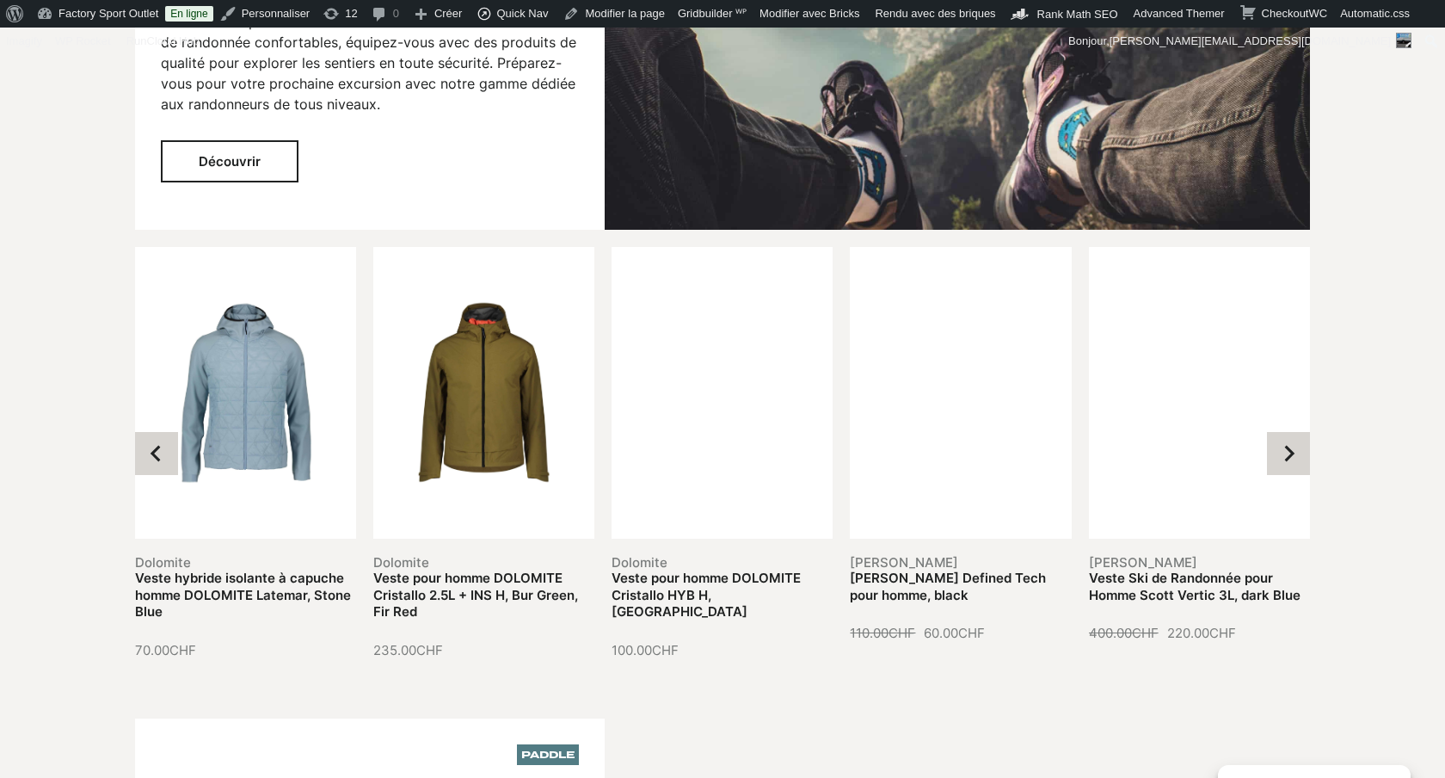
scroll to position [2057, 0]
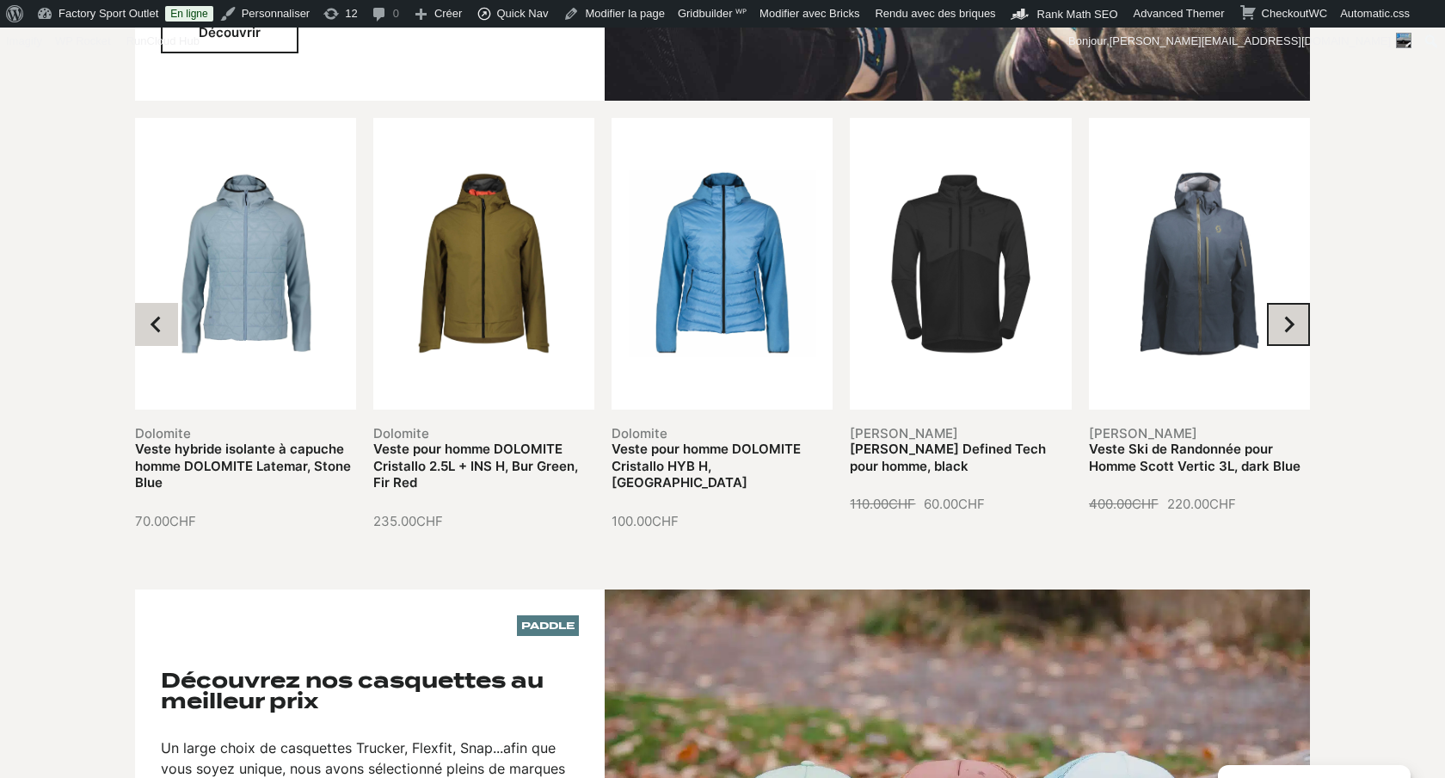
click at [1298, 324] on button "Next slide" at bounding box center [1288, 324] width 43 height 43
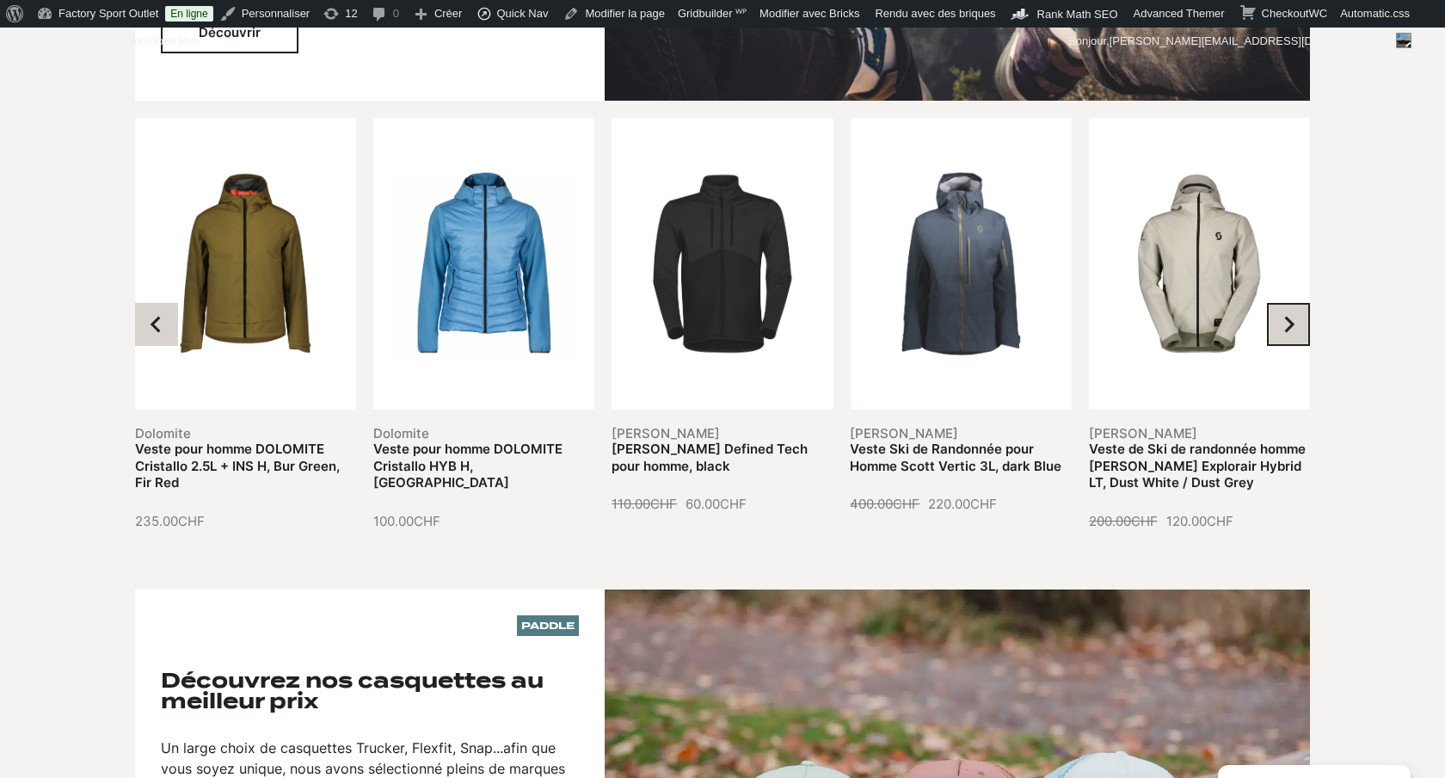
click at [1298, 324] on button "Next slide" at bounding box center [1288, 324] width 43 height 43
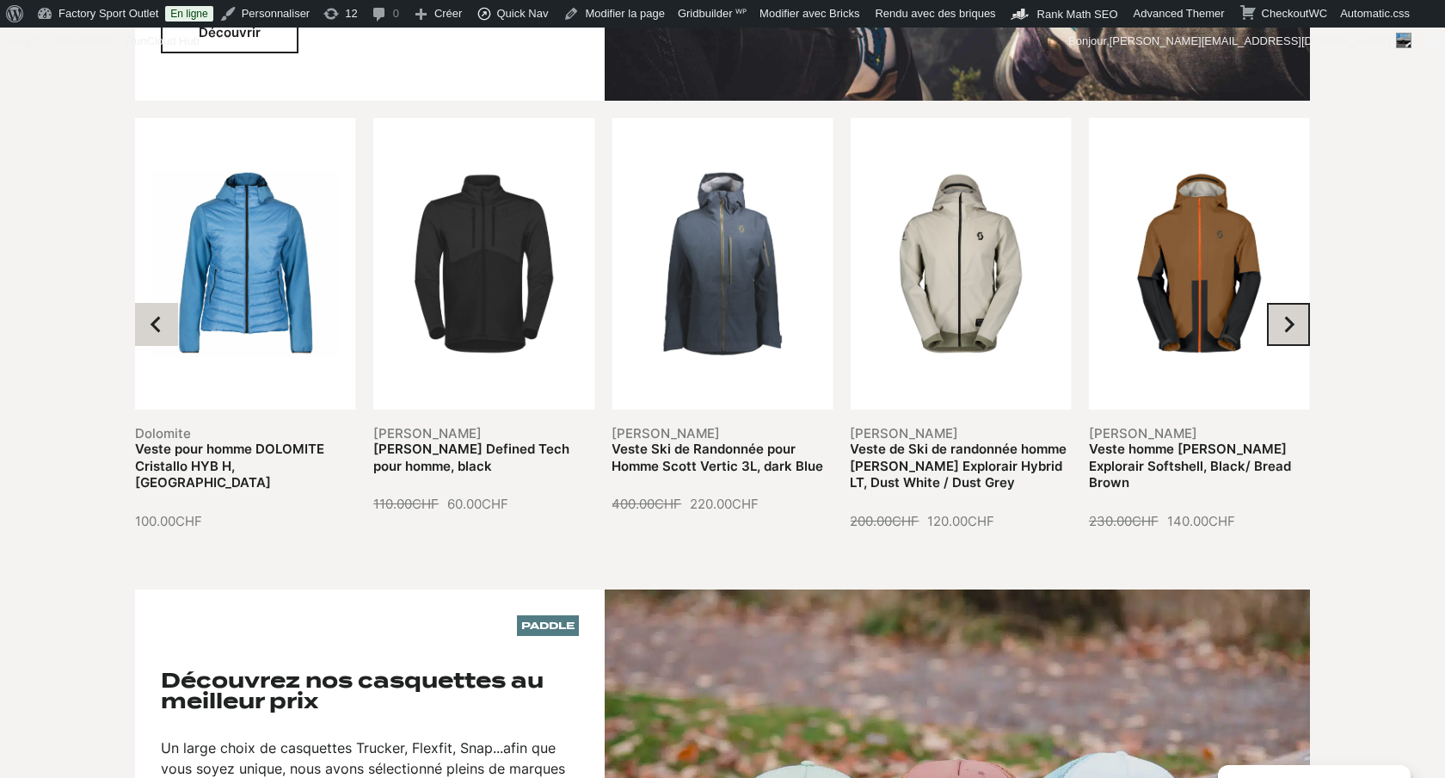
click at [1298, 324] on button "Next slide" at bounding box center [1288, 324] width 43 height 43
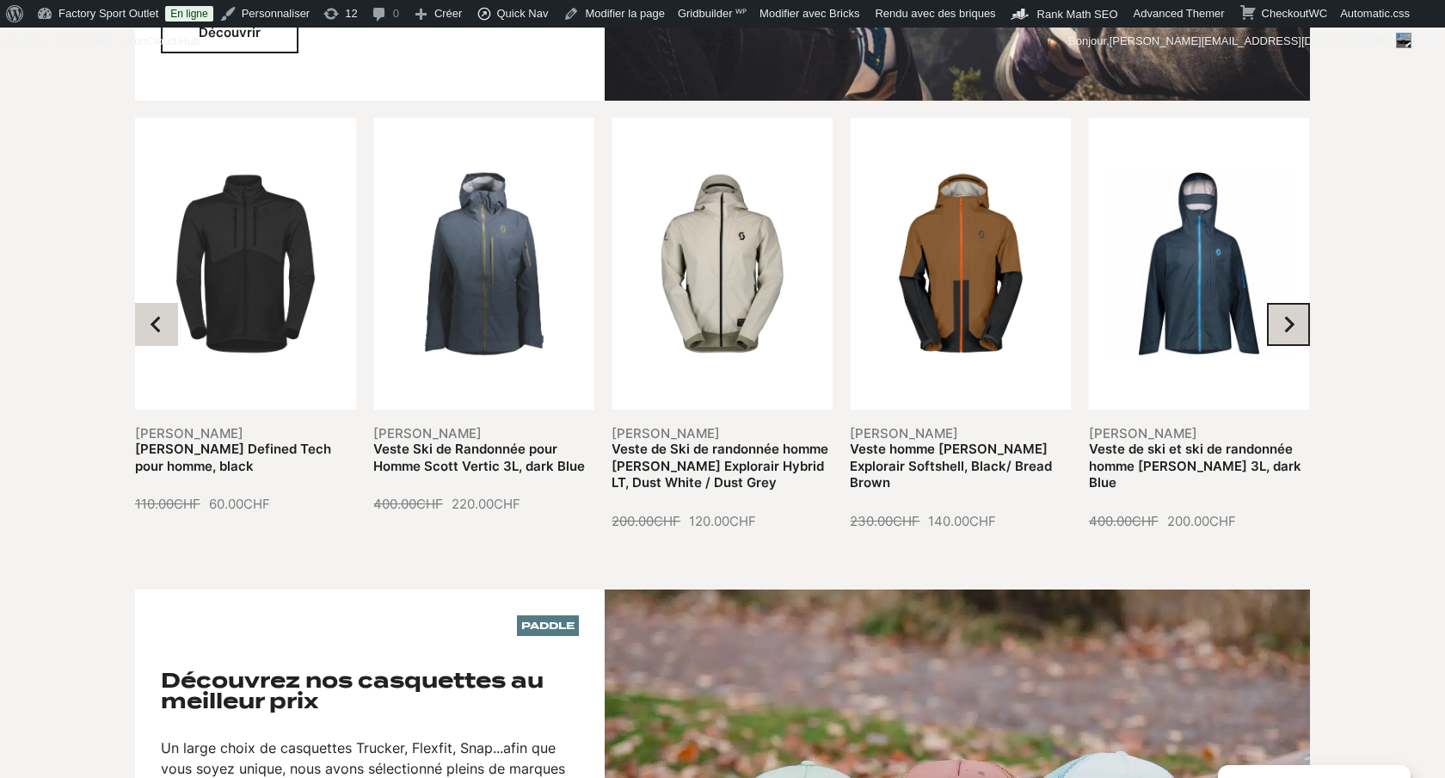
click at [1298, 324] on button "Next slide" at bounding box center [1288, 324] width 43 height 43
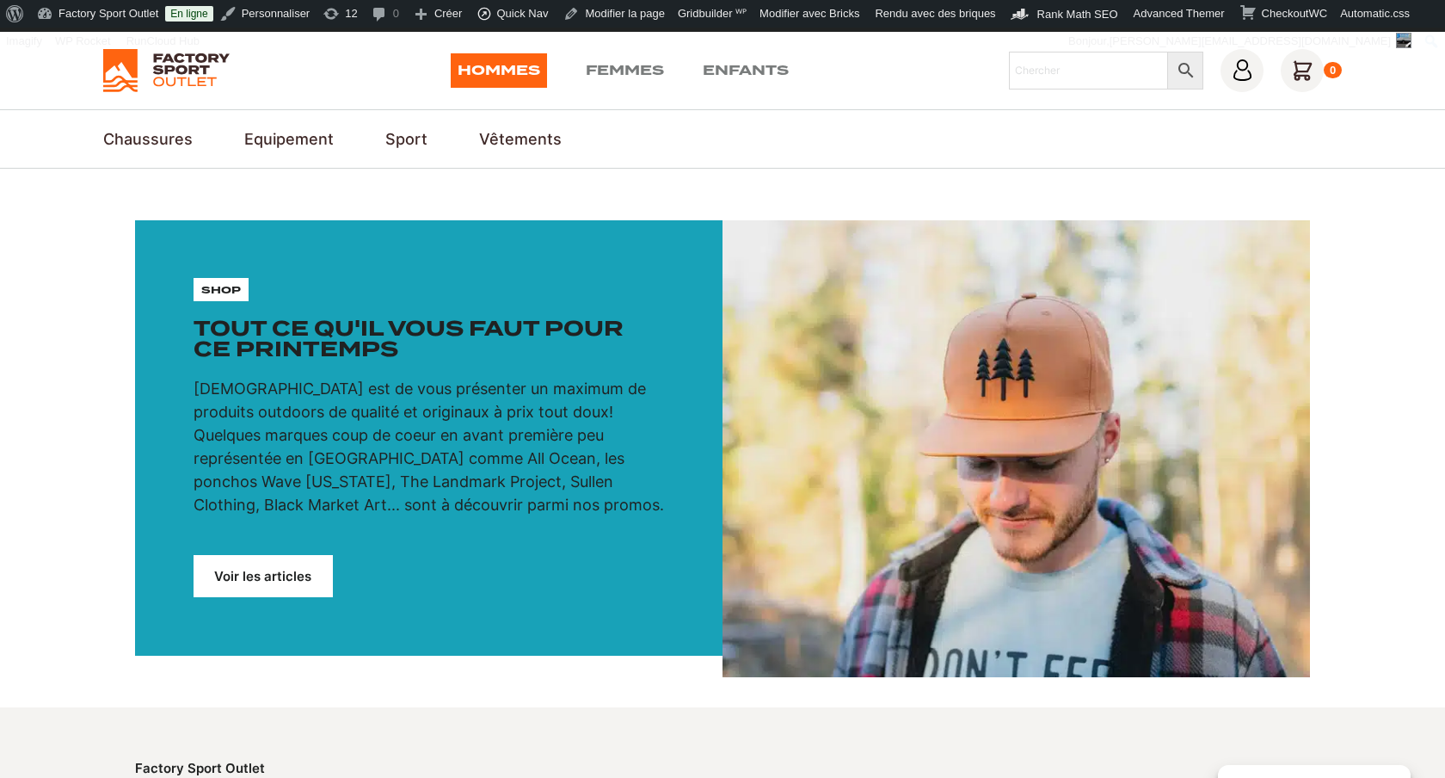
scroll to position [0, 0]
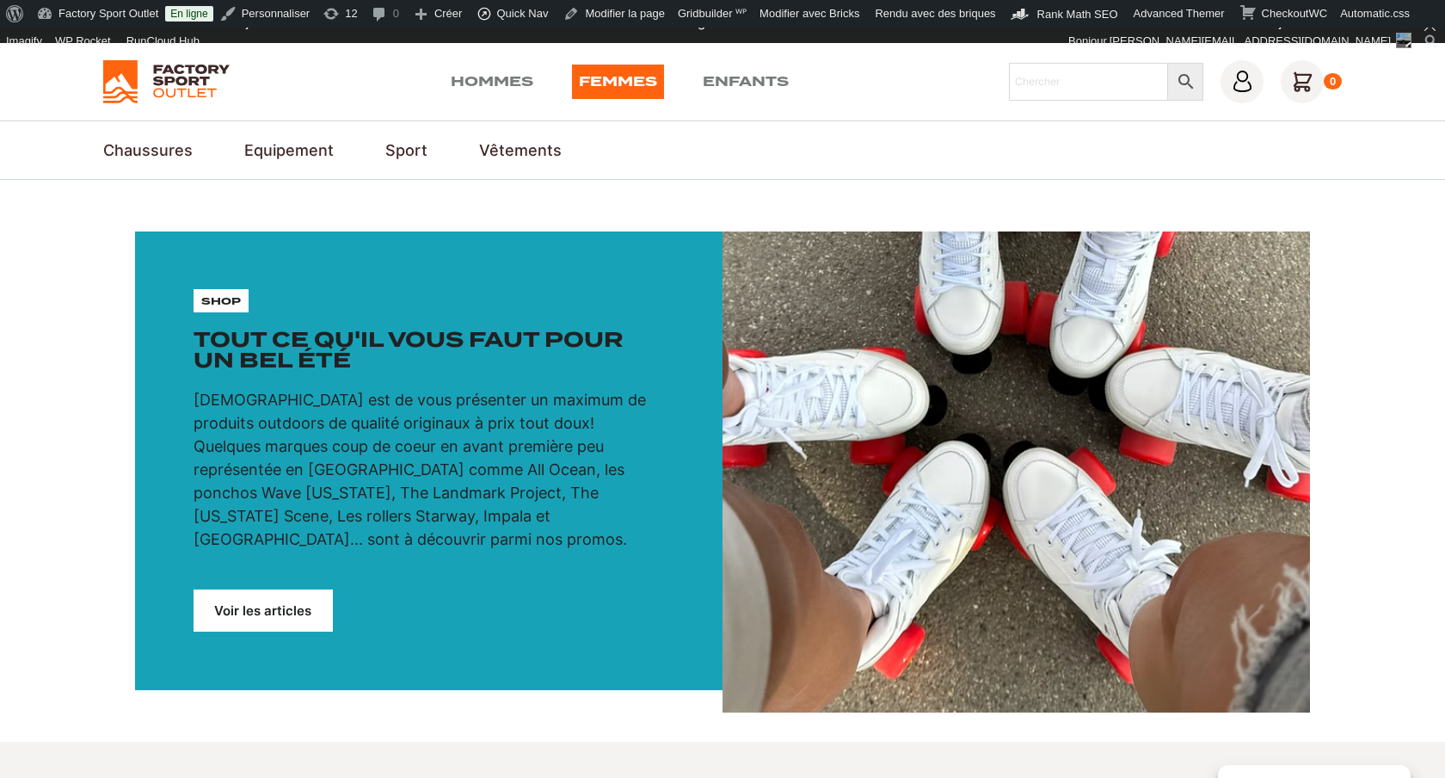
scroll to position [28, 0]
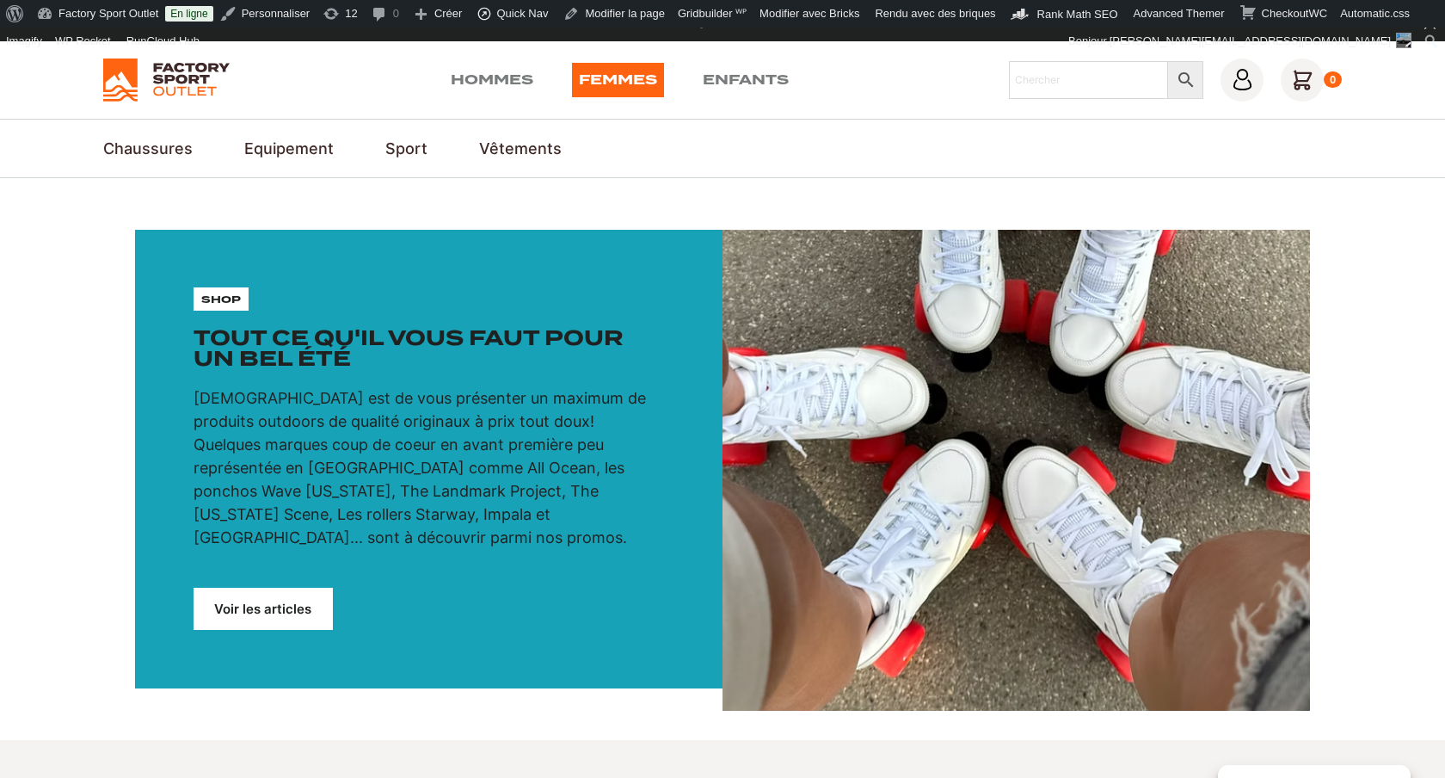
click at [293, 587] on link "Voir les articles" at bounding box center [263, 608] width 139 height 42
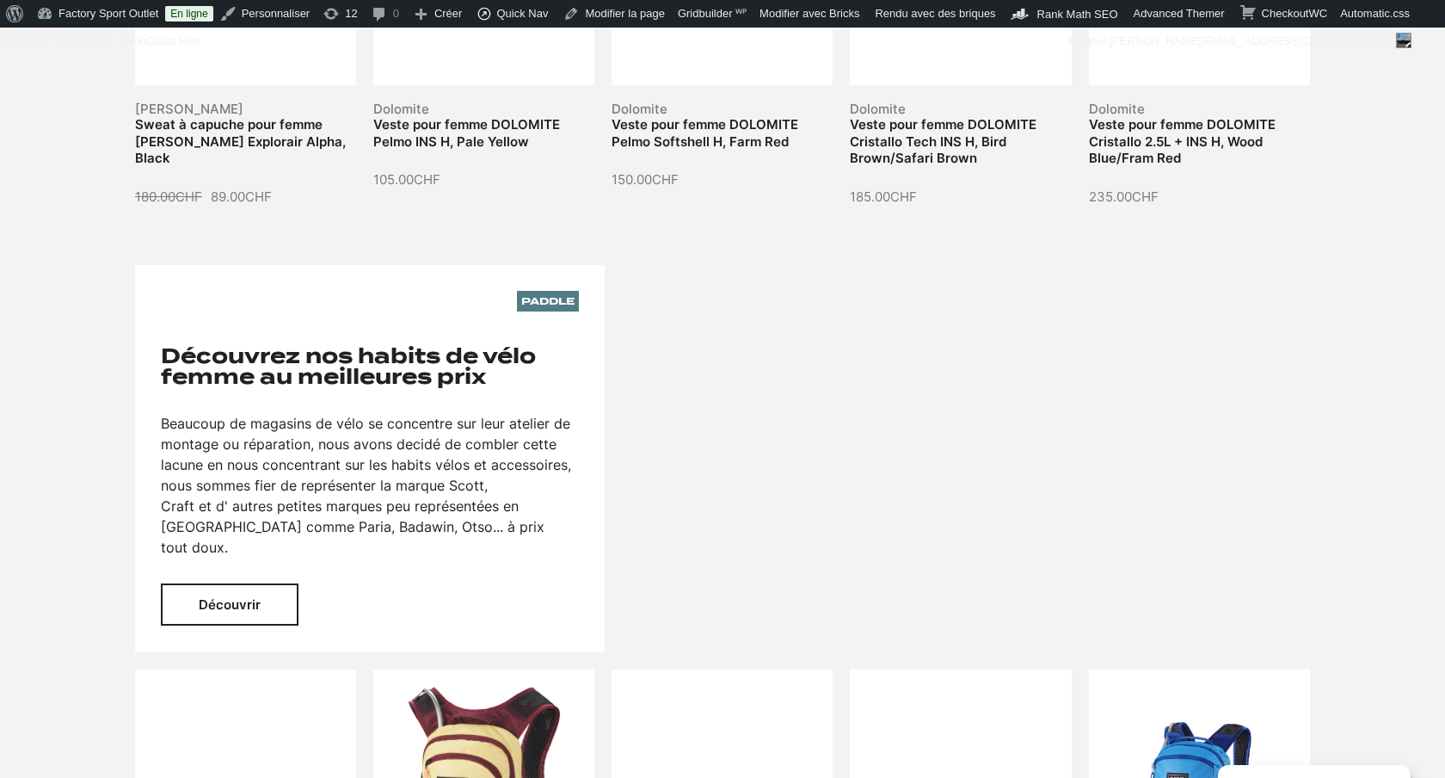
scroll to position [2402, 0]
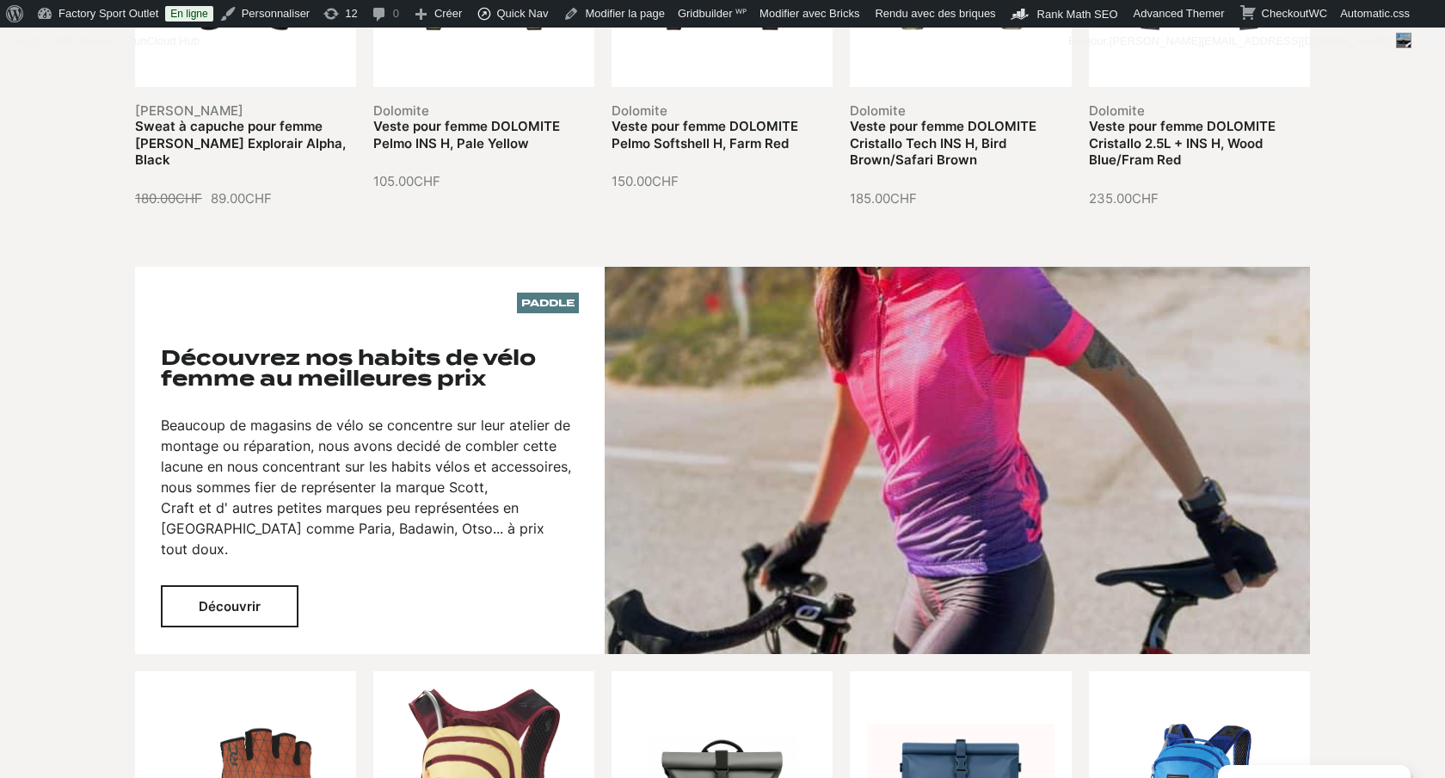
click at [560, 292] on p "Paddle" at bounding box center [548, 302] width 62 height 21
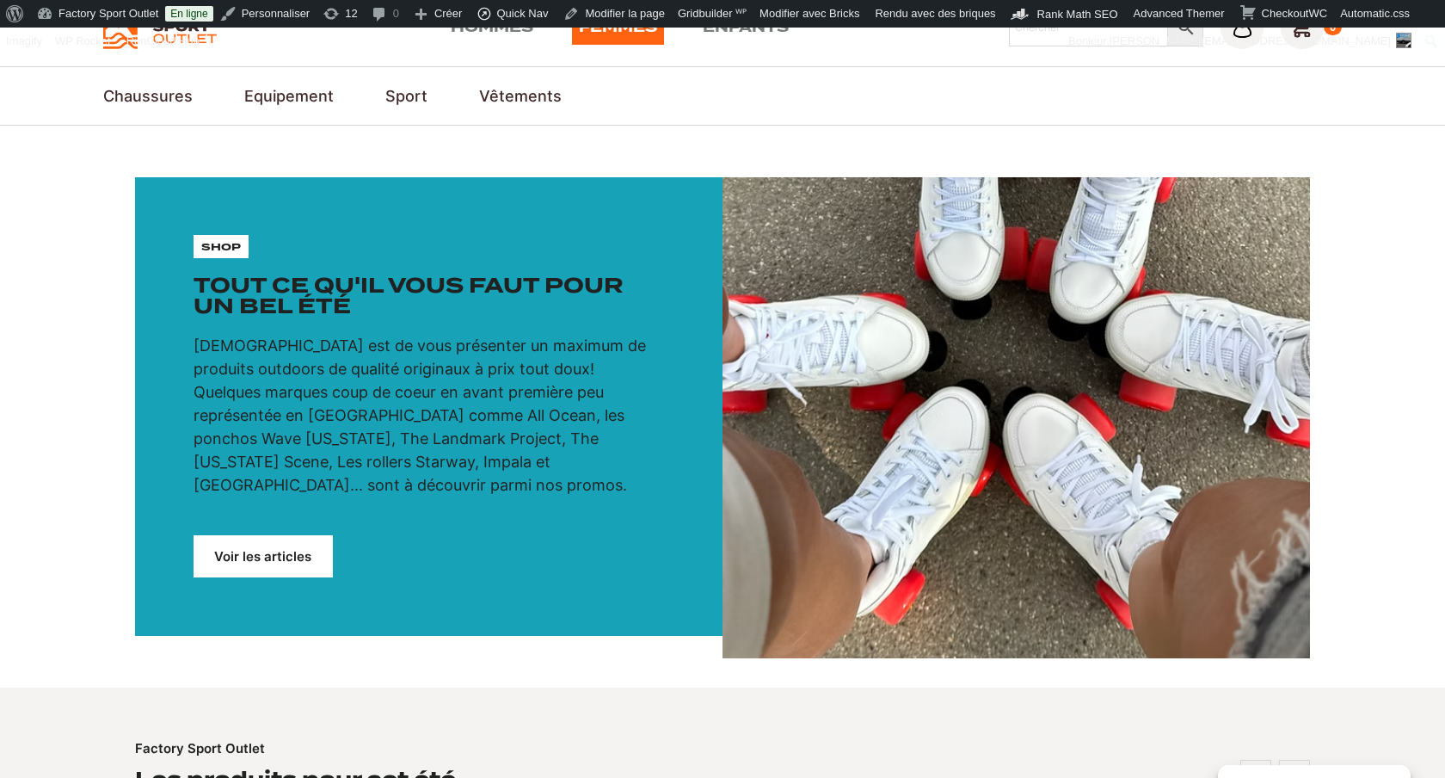
scroll to position [79, 0]
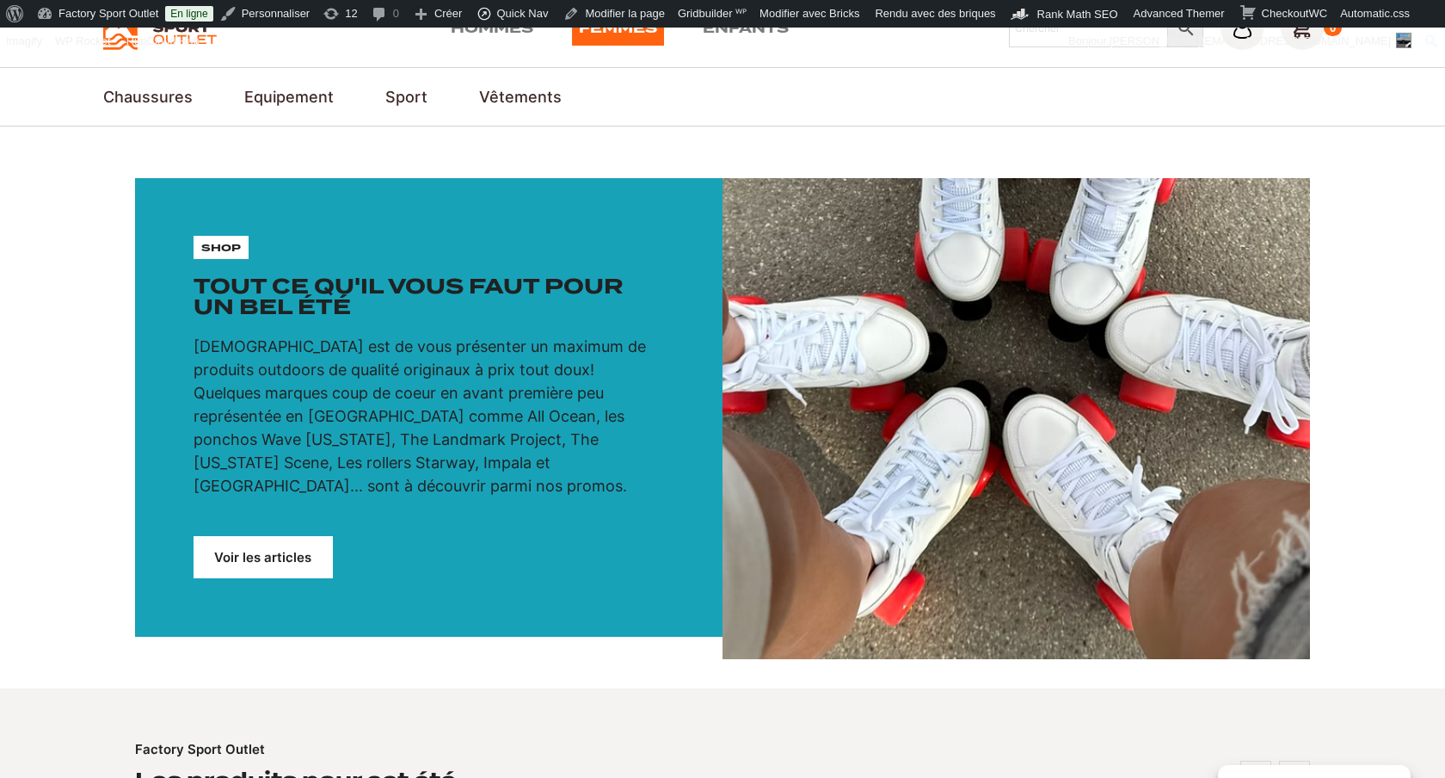
click at [253, 536] on link "Voir les articles" at bounding box center [263, 557] width 139 height 42
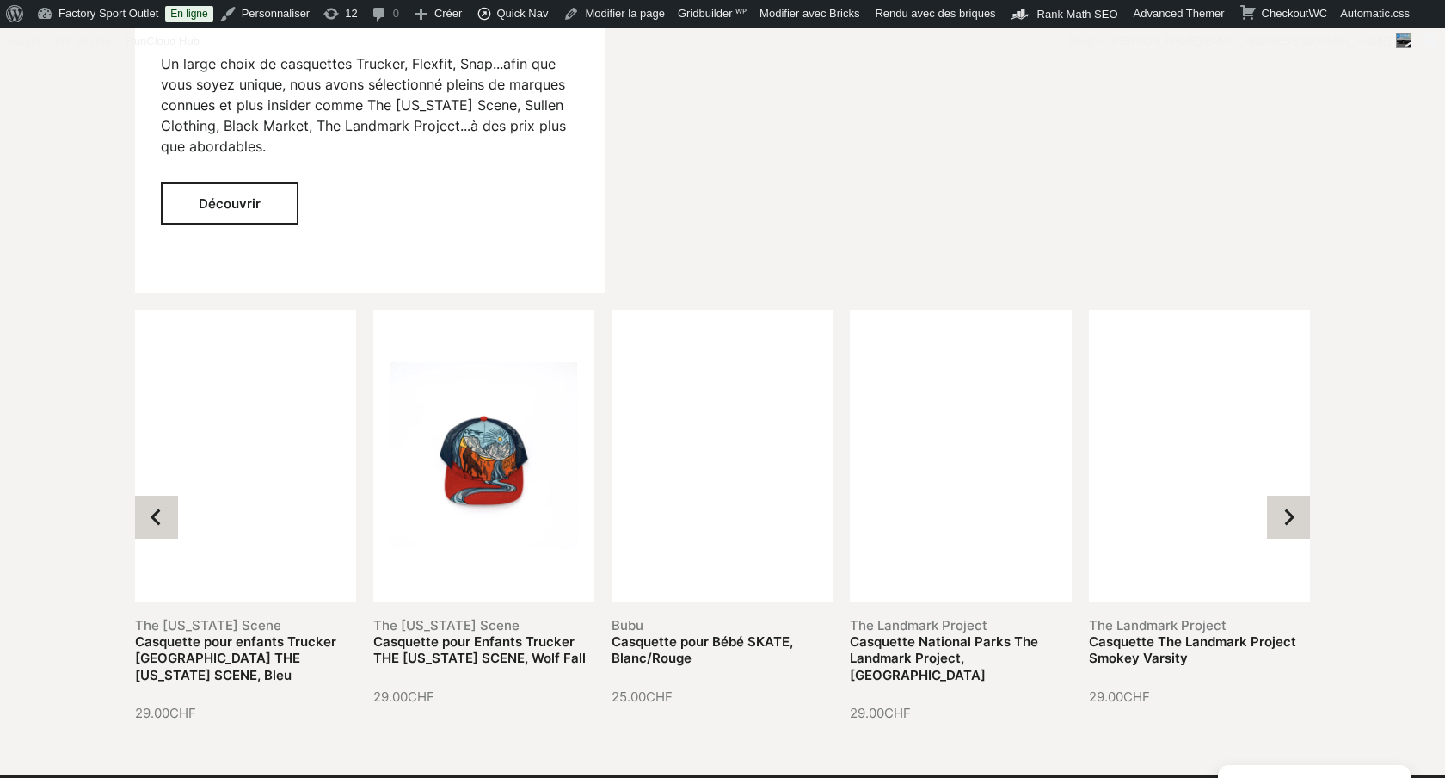
scroll to position [2967, 0]
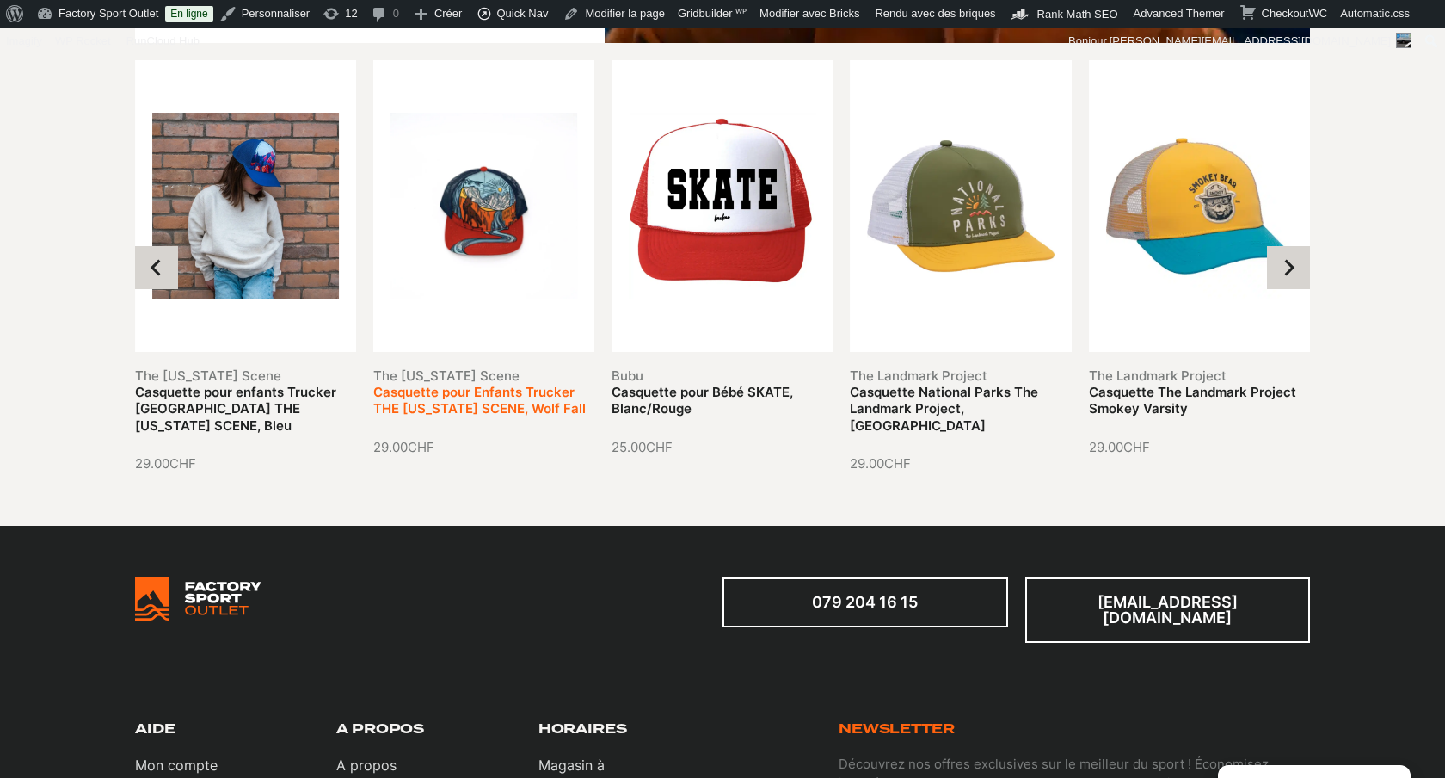
click at [511, 384] on link "Casquette pour Enfants Trucker THE [US_STATE] SCENE, Wolf Fall" at bounding box center [479, 401] width 212 height 34
